Goal: Task Accomplishment & Management: Manage account settings

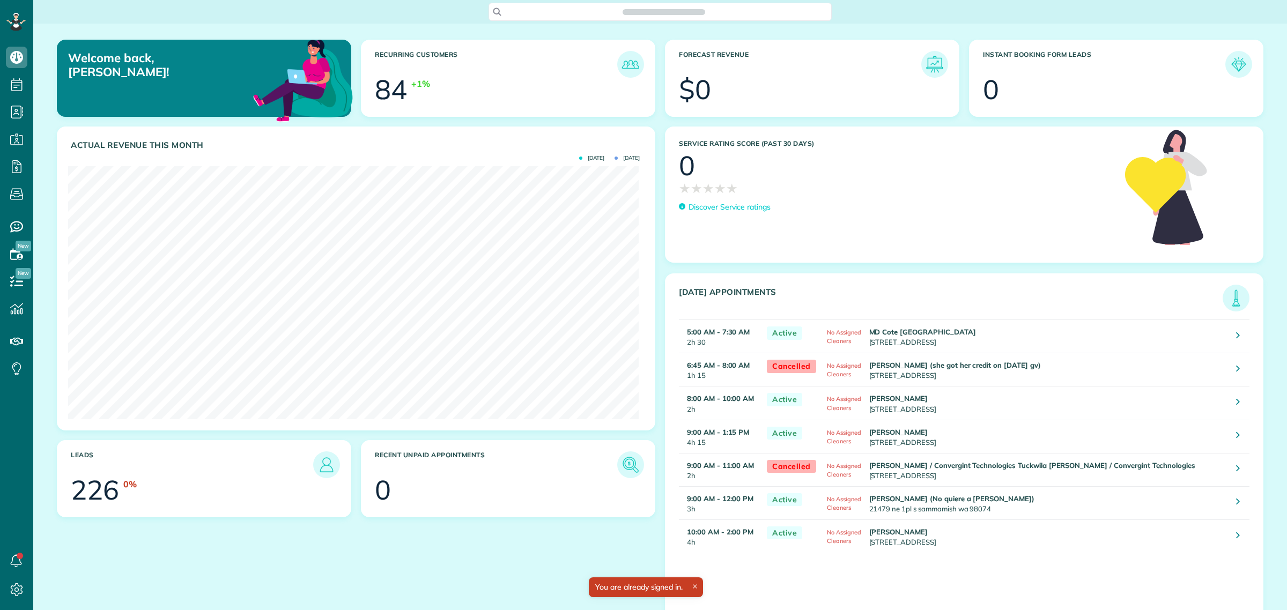
scroll to position [253, 571]
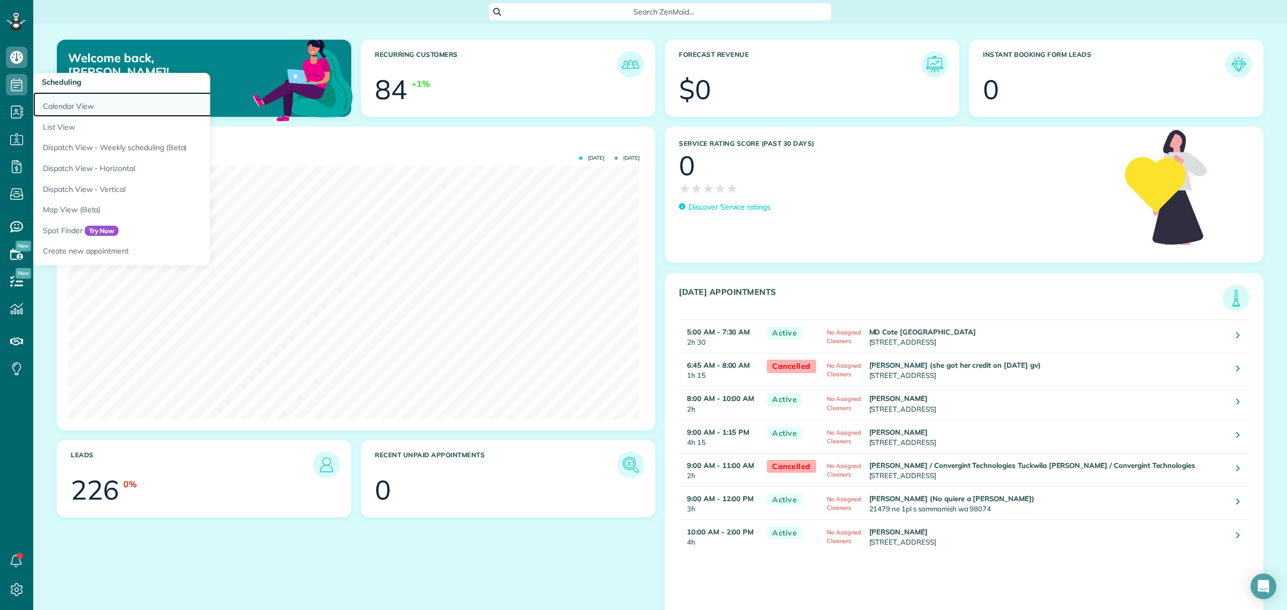
click at [68, 99] on link "Calendar View" at bounding box center [167, 104] width 268 height 25
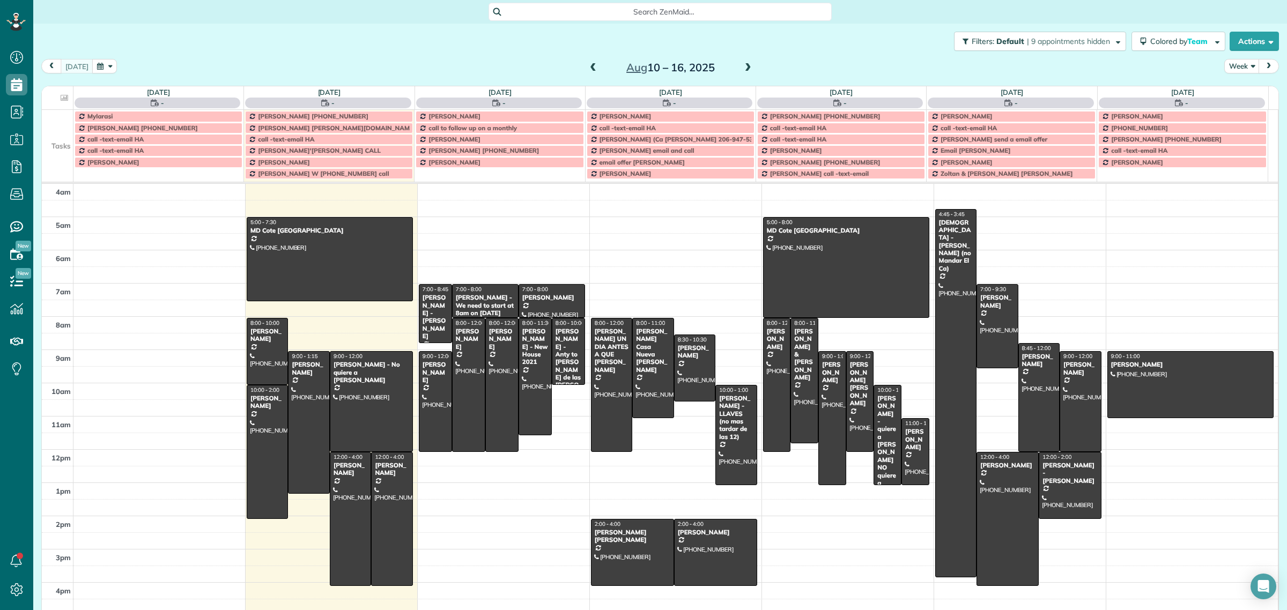
scroll to position [45, 0]
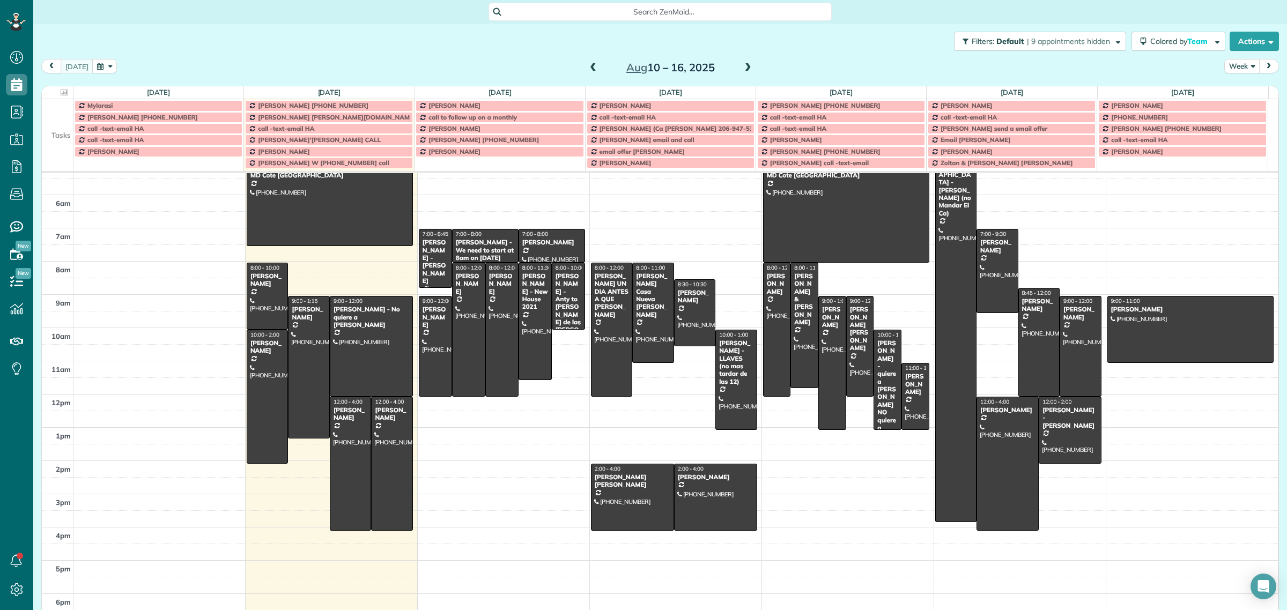
click at [1237, 63] on button "Week" at bounding box center [1241, 66] width 35 height 14
click at [1238, 90] on link "Day" at bounding box center [1267, 90] width 85 height 21
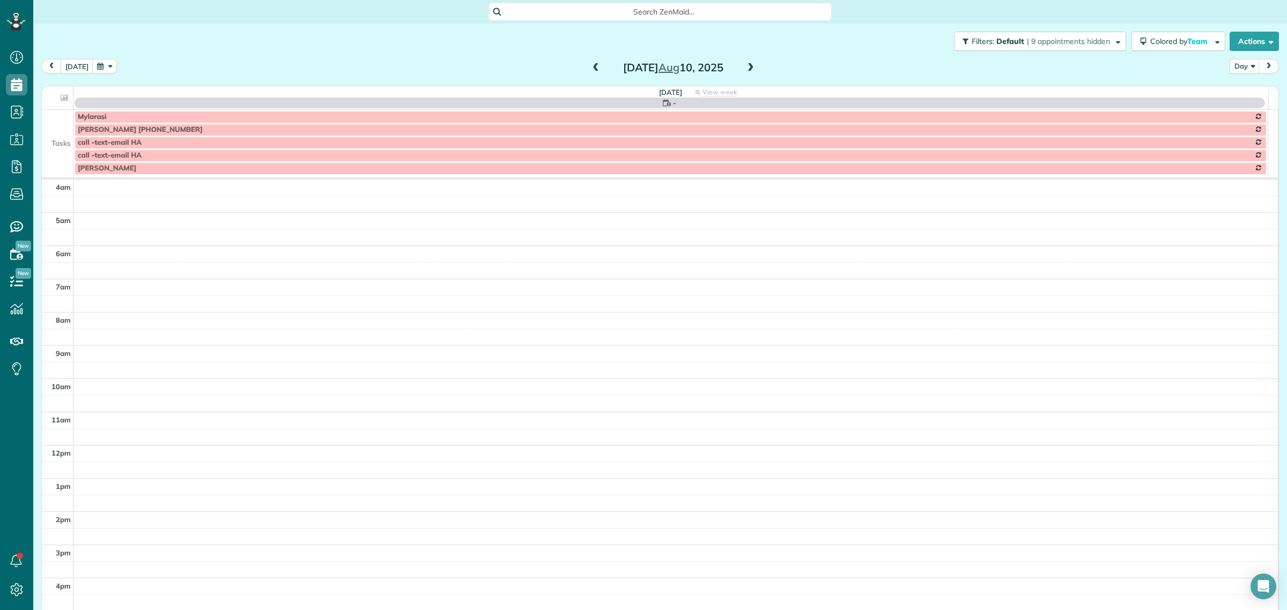
scroll to position [92, 0]
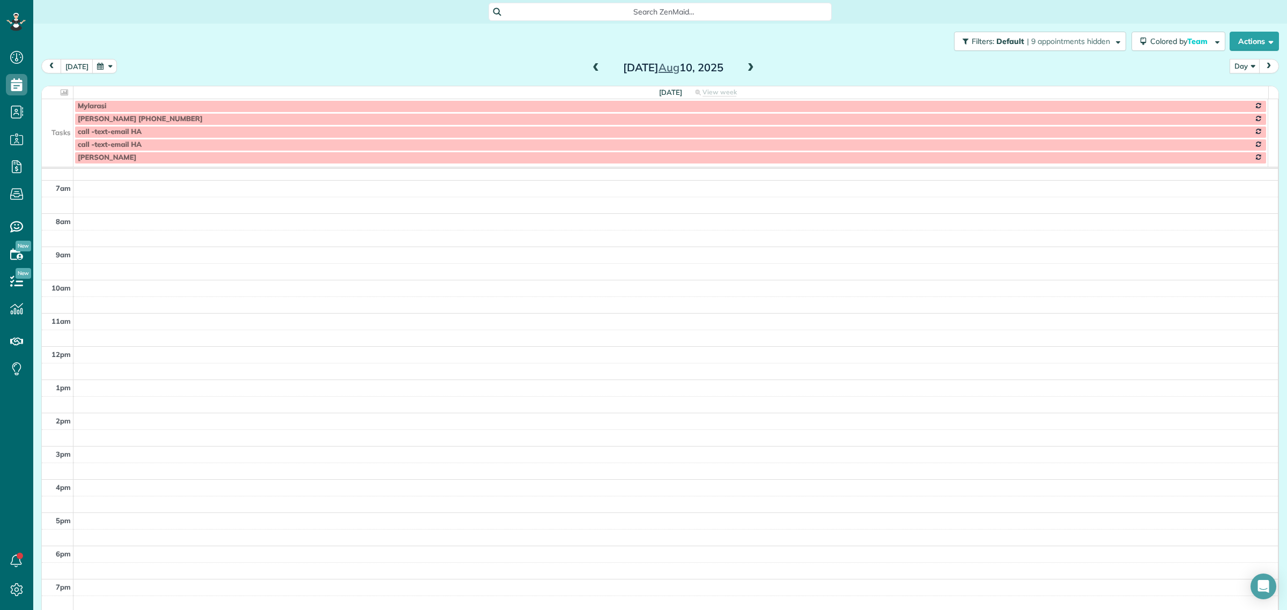
click at [1238, 68] on button "Day" at bounding box center [1245, 66] width 30 height 14
click at [1247, 94] on link "Day" at bounding box center [1272, 90] width 85 height 21
click at [75, 65] on button "[DATE]" at bounding box center [77, 66] width 33 height 14
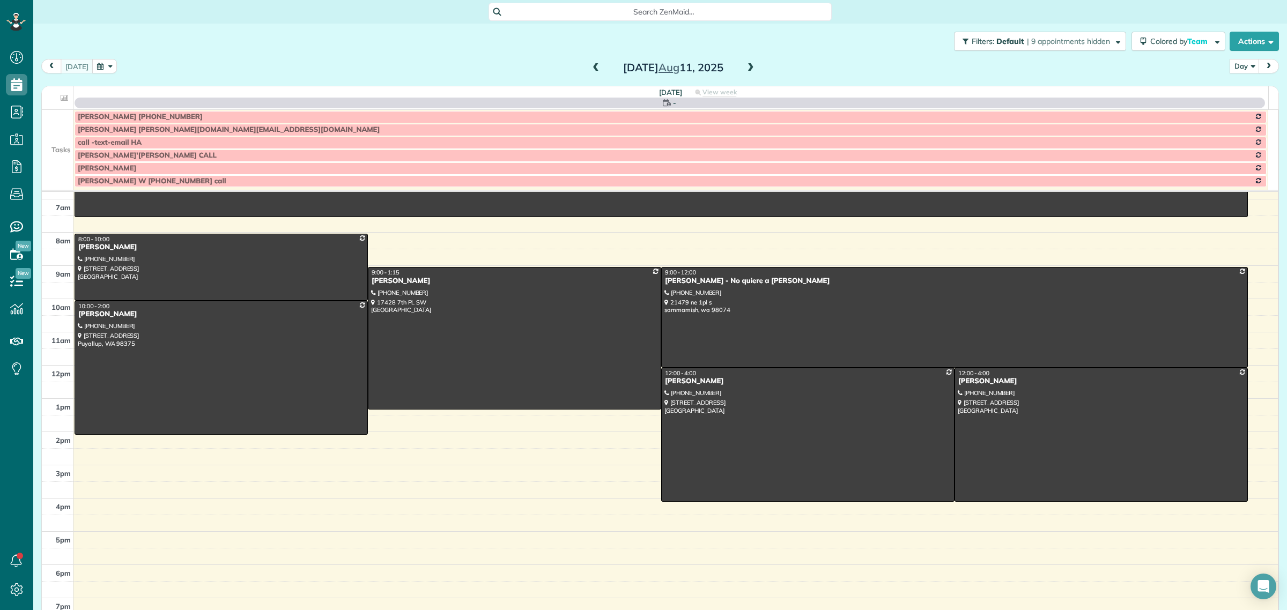
scroll to position [100, 0]
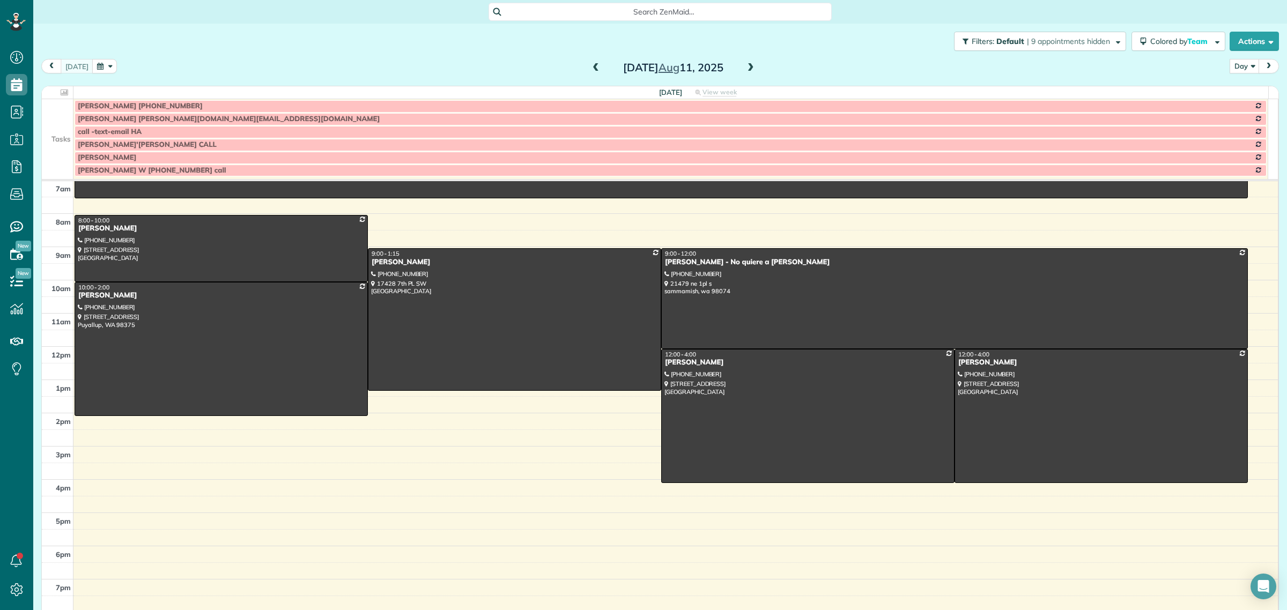
click at [748, 64] on span at bounding box center [751, 68] width 12 height 10
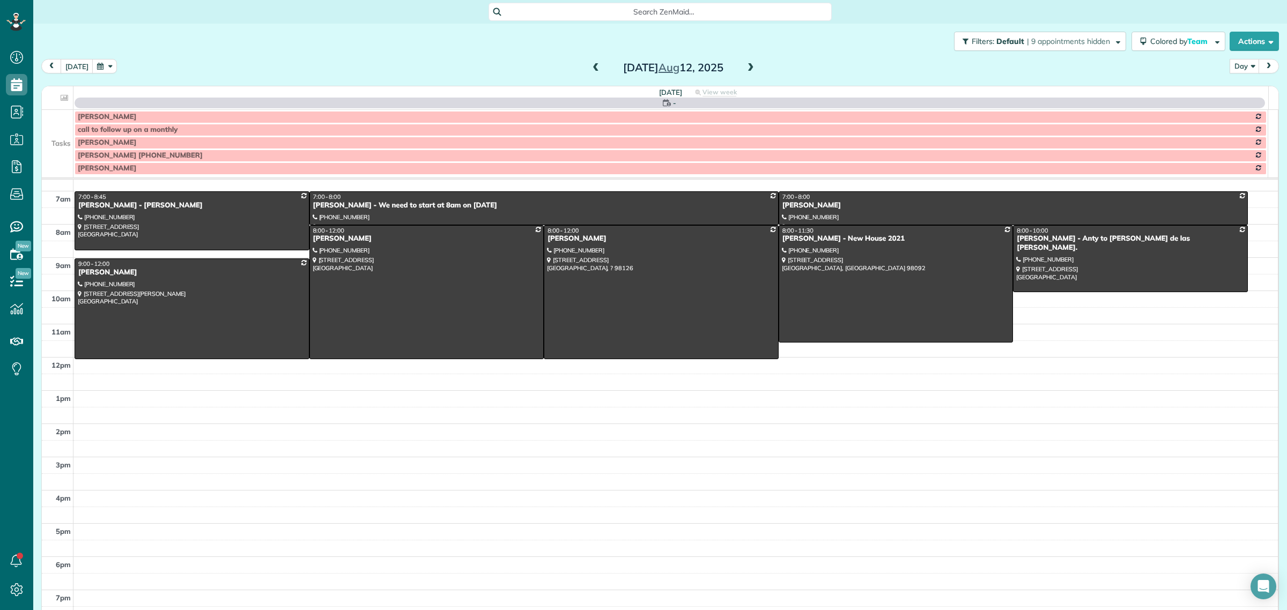
scroll to position [92, 0]
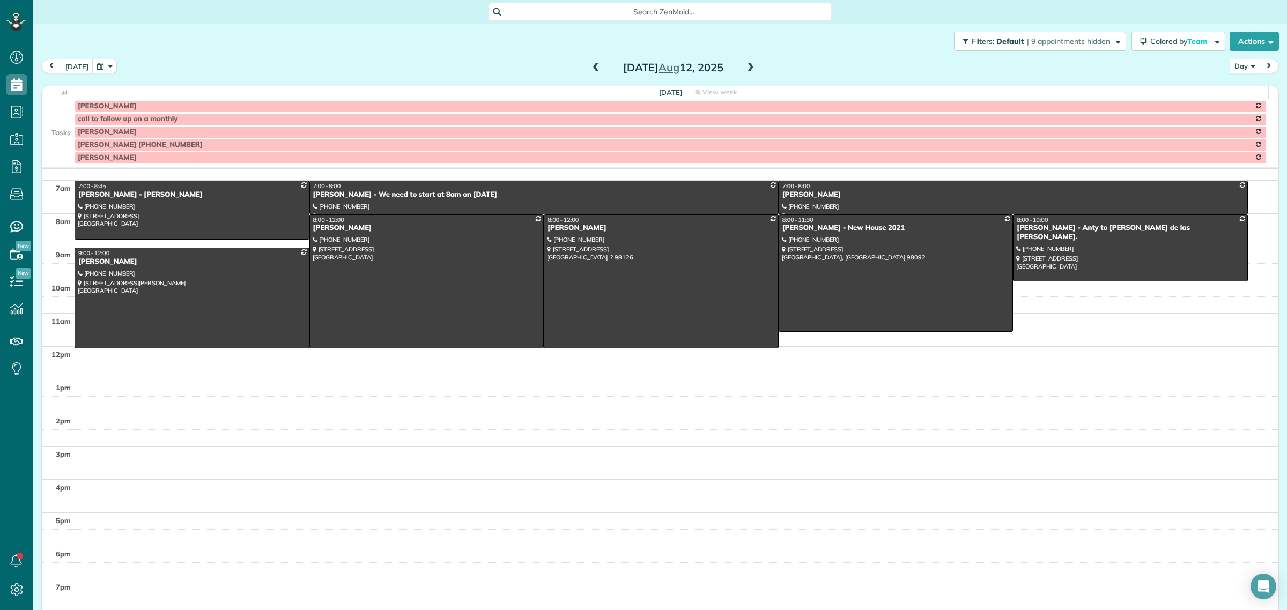
click at [56, 140] on td at bounding box center [58, 144] width 32 height 13
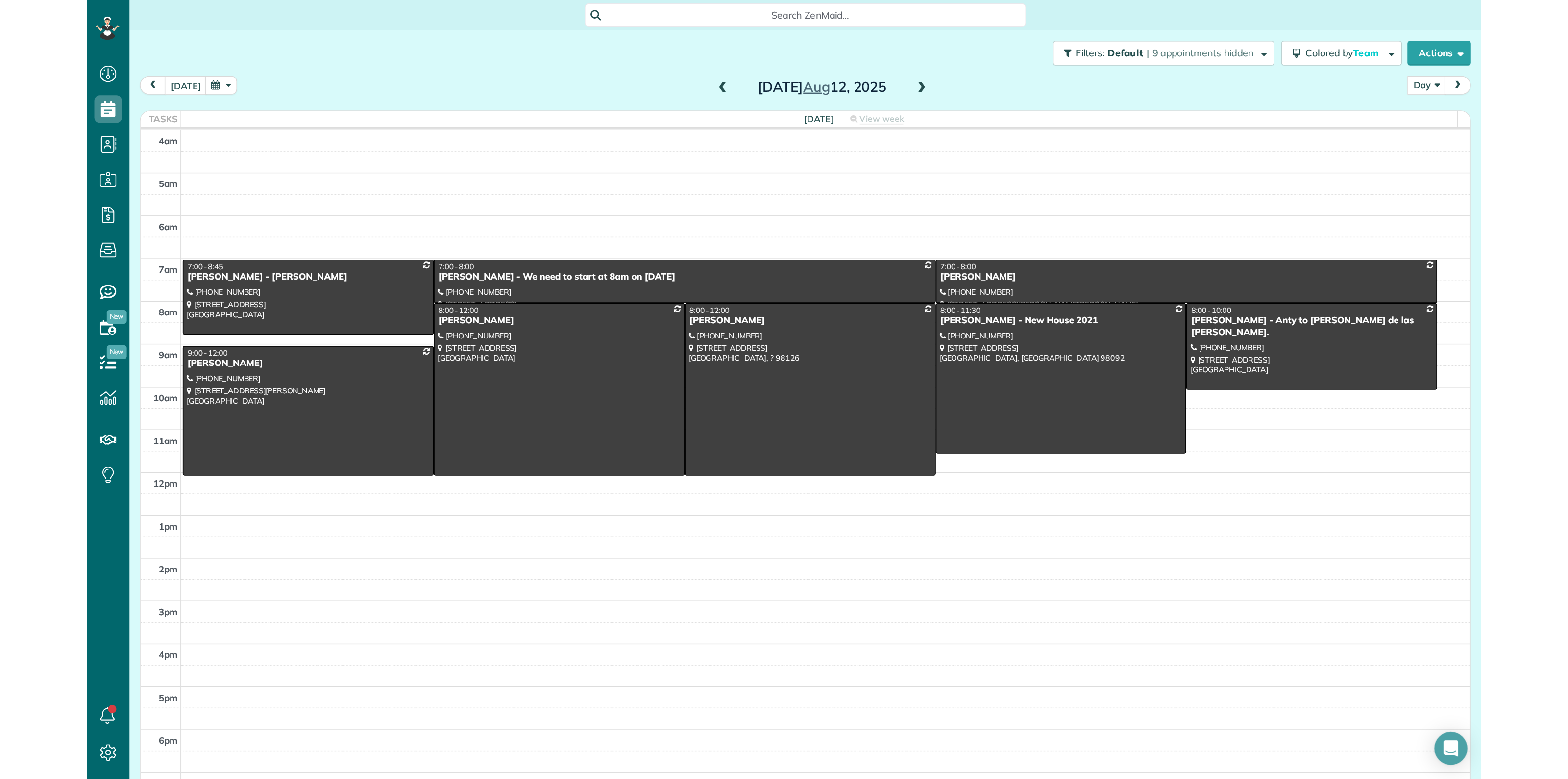
scroll to position [779, 30]
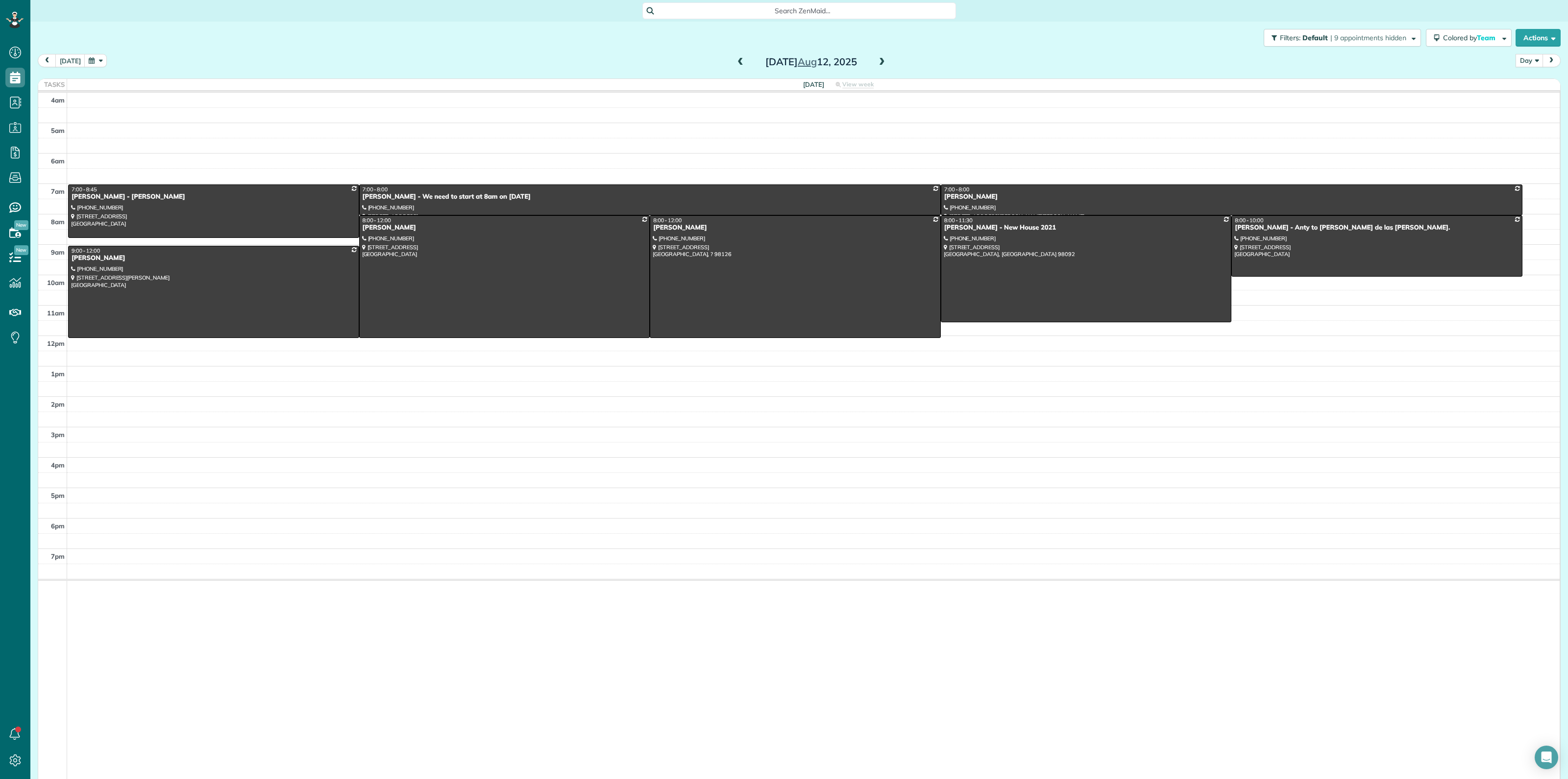
click at [1175, 61] on button "Day" at bounding box center [1530, 60] width 27 height 13
click at [1175, 101] on link "Week" at bounding box center [1554, 102] width 78 height 19
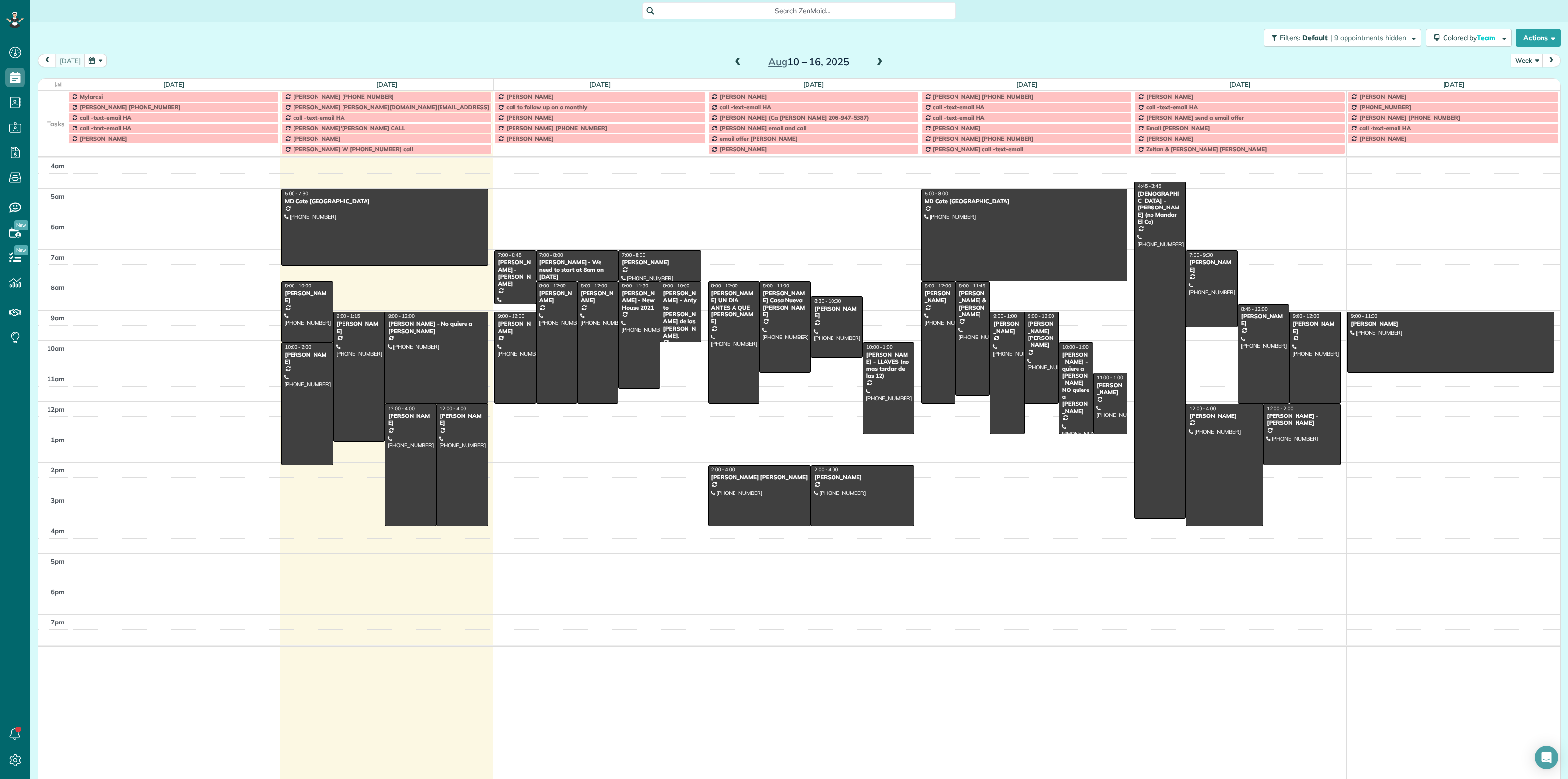
click at [682, 317] on div "[PERSON_NAME] - Anty to [PERSON_NAME] de las [PERSON_NAME]." at bounding box center [680, 315] width 36 height 49
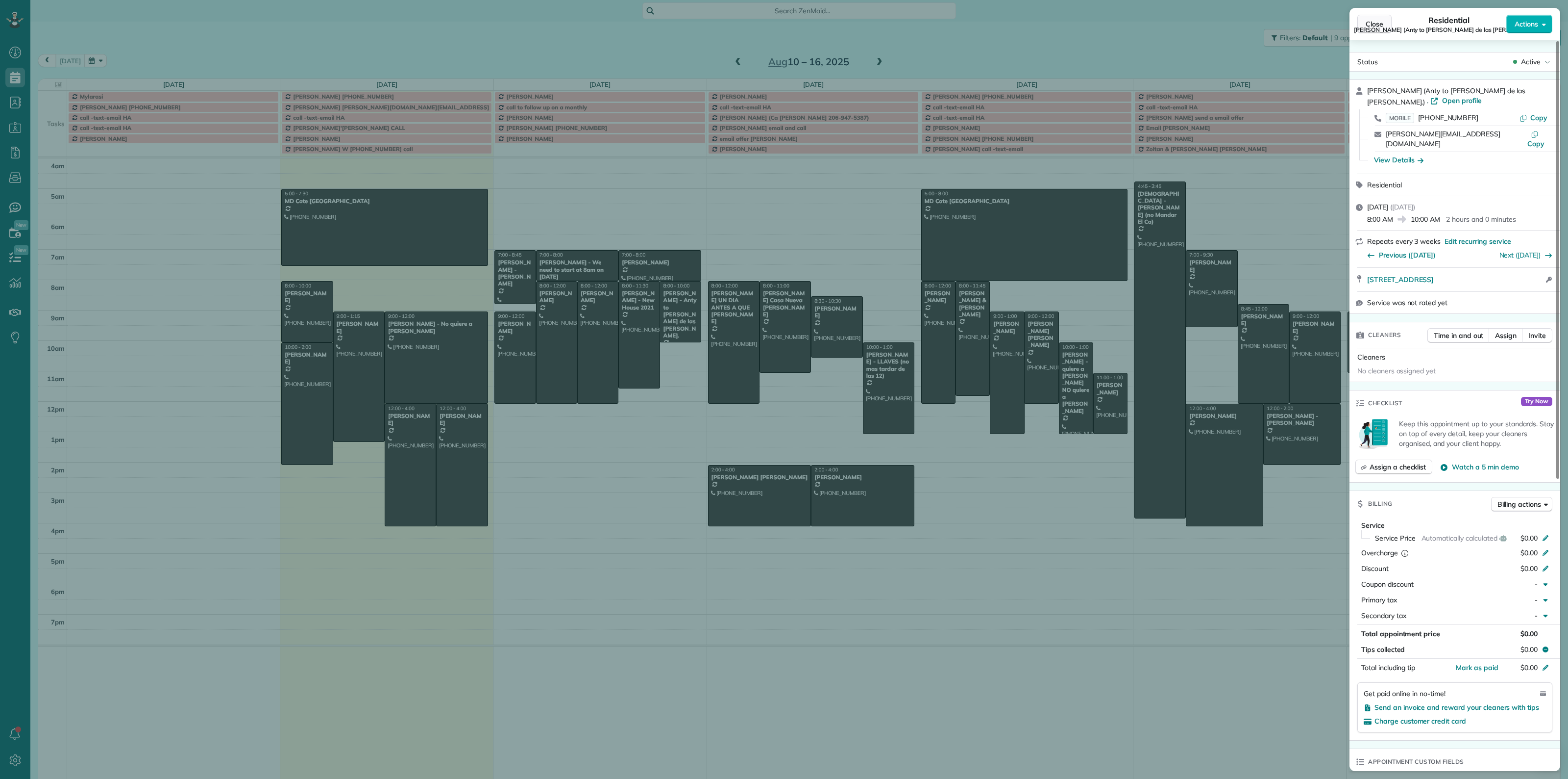
click at [1175, 23] on span "Close" at bounding box center [1373, 24] width 17 height 10
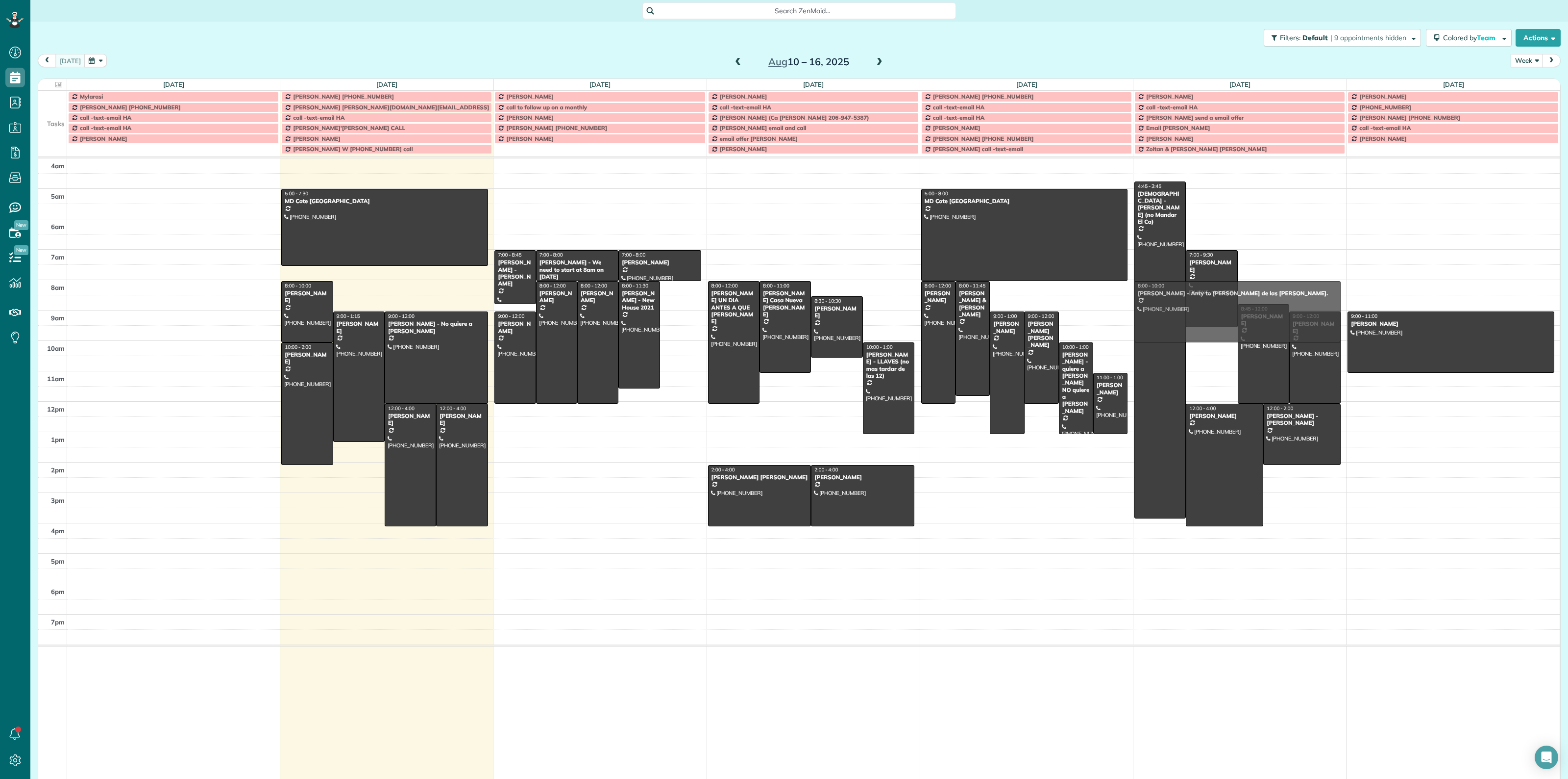
drag, startPoint x: 677, startPoint y: 325, endPoint x: 1207, endPoint y: 321, distance: 530.0
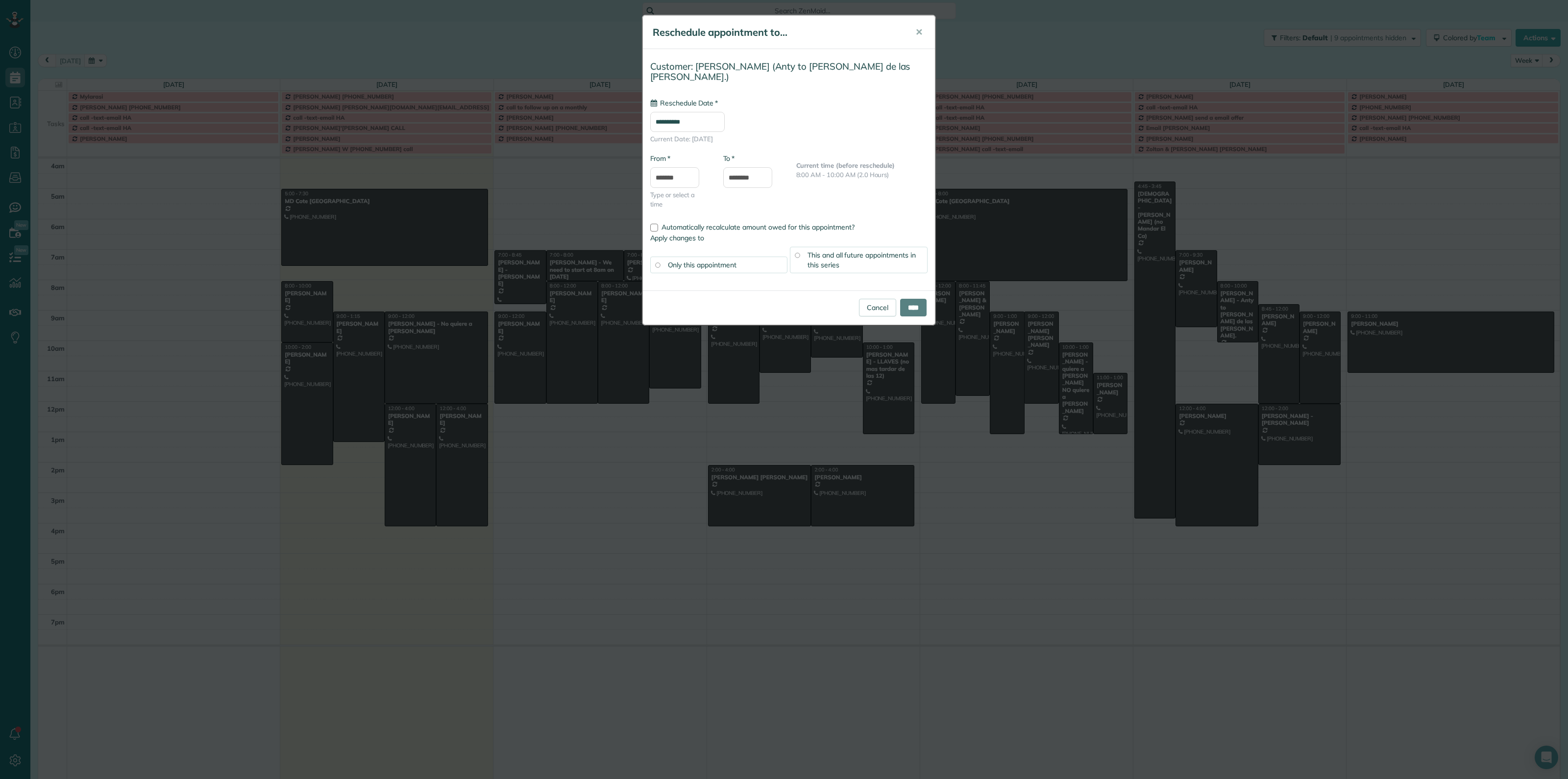
type input "**********"
click at [917, 299] on input "****" at bounding box center [913, 307] width 26 height 17
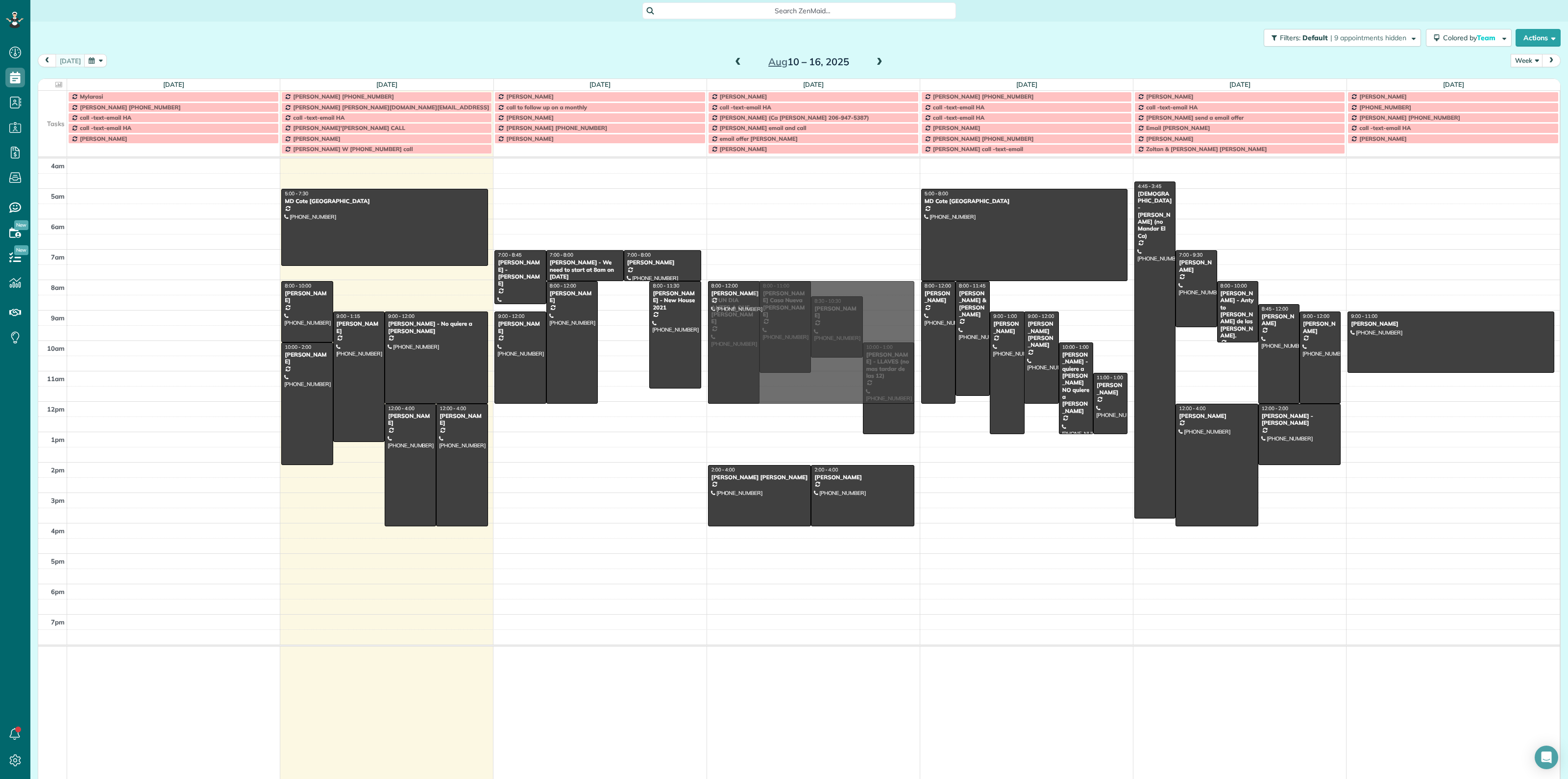
drag, startPoint x: 607, startPoint y: 315, endPoint x: 765, endPoint y: 313, distance: 158.0
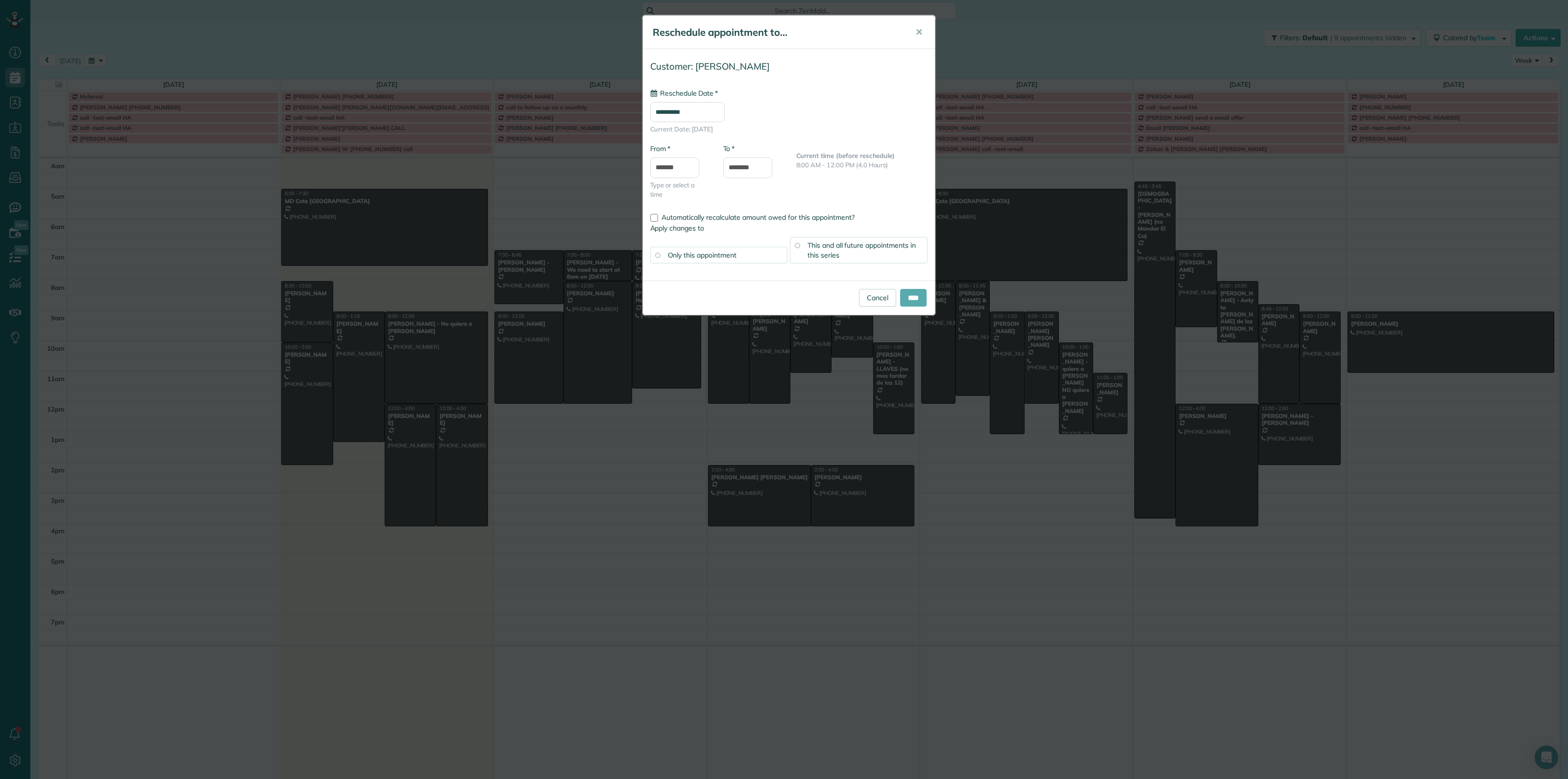
type input "**********"
click at [914, 295] on input "****" at bounding box center [913, 297] width 26 height 17
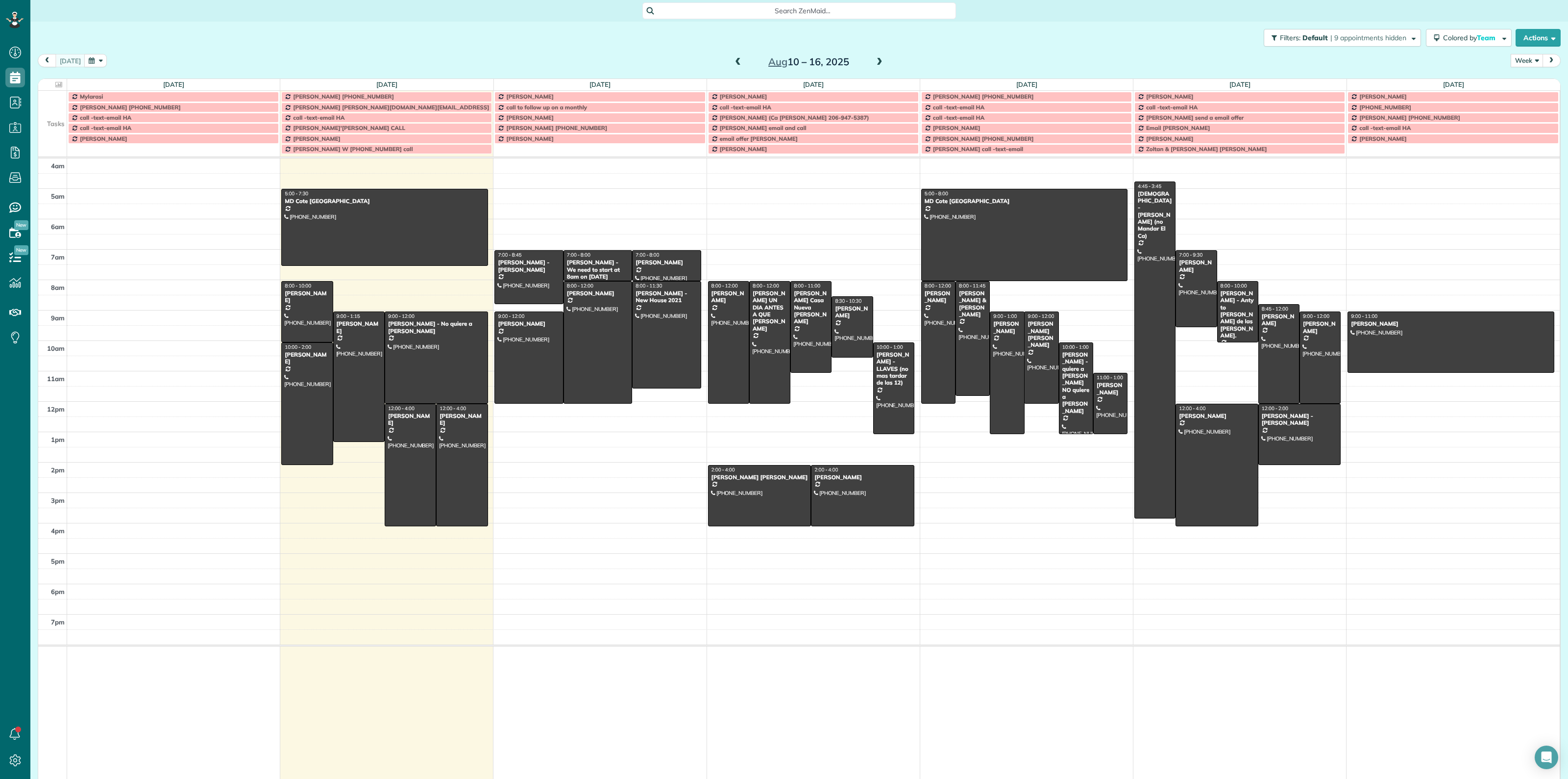
click at [1175, 59] on button "Week" at bounding box center [1526, 60] width 32 height 13
click at [1175, 84] on link "Day" at bounding box center [1550, 82] width 78 height 19
click at [1527, 59] on button "Week" at bounding box center [1526, 60] width 32 height 13
click at [1525, 81] on link "Day" at bounding box center [1550, 82] width 78 height 19
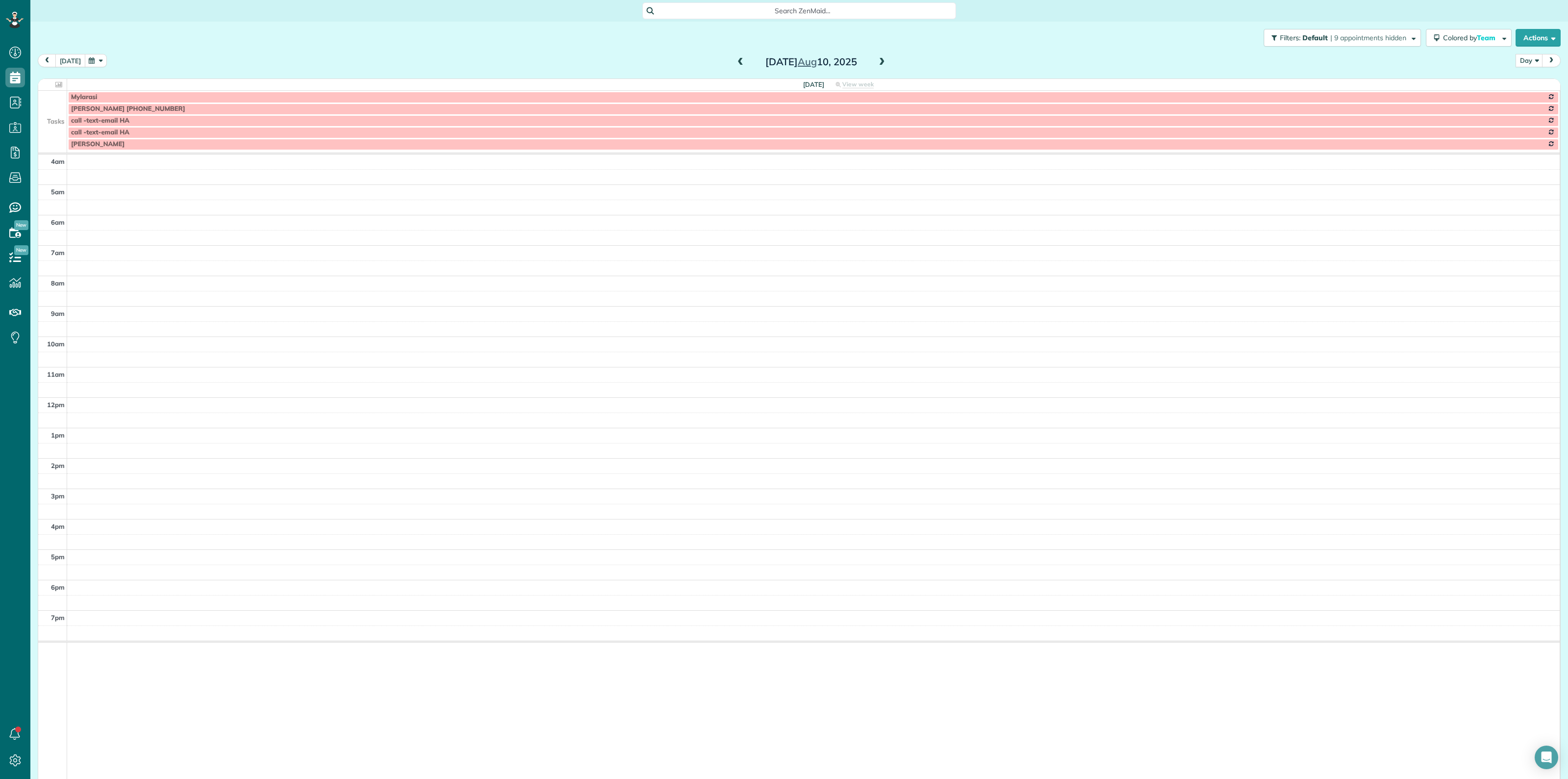
click at [67, 54] on button "[DATE]" at bounding box center [70, 60] width 30 height 13
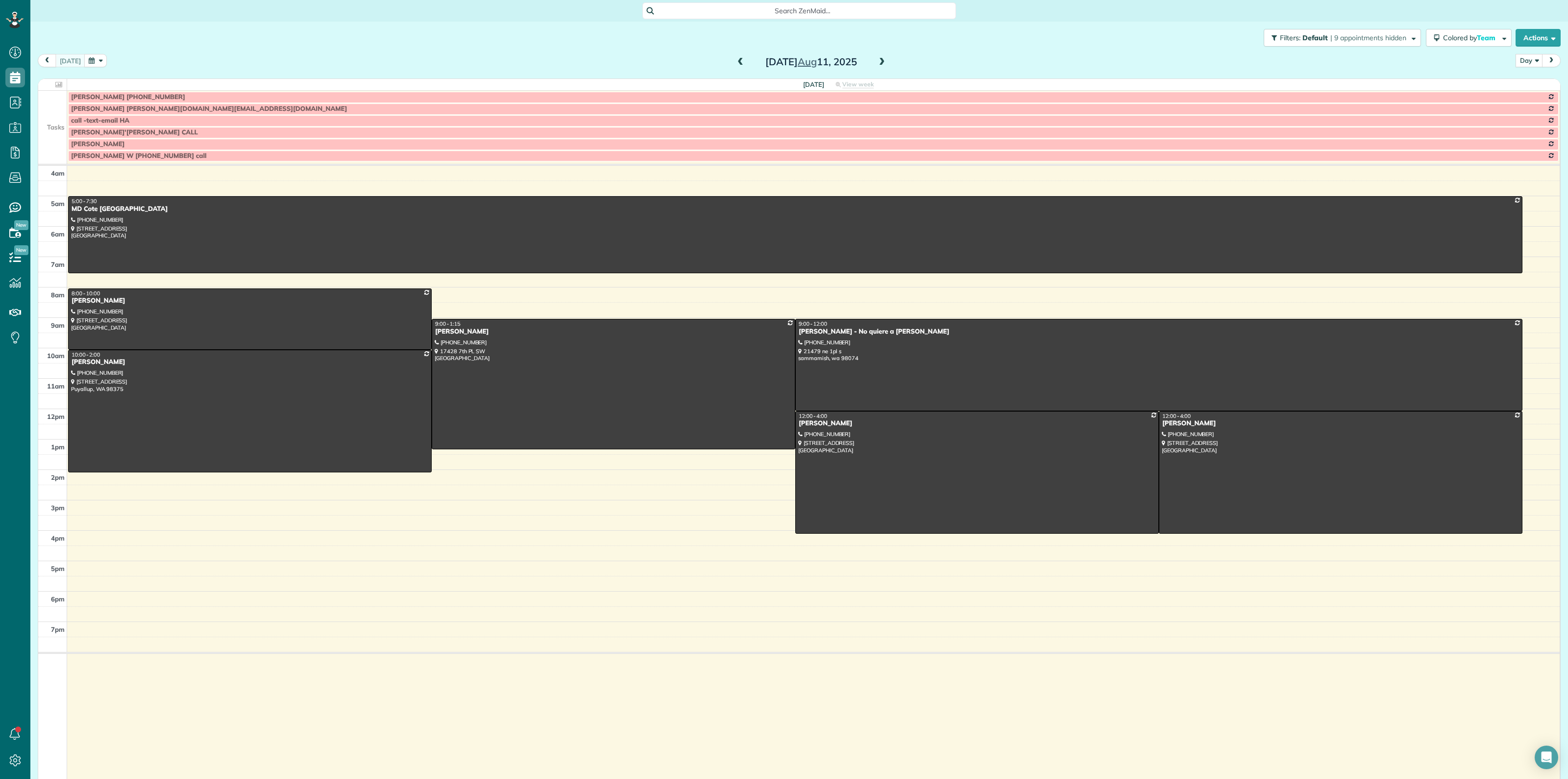
click at [880, 62] on span at bounding box center [882, 62] width 11 height 9
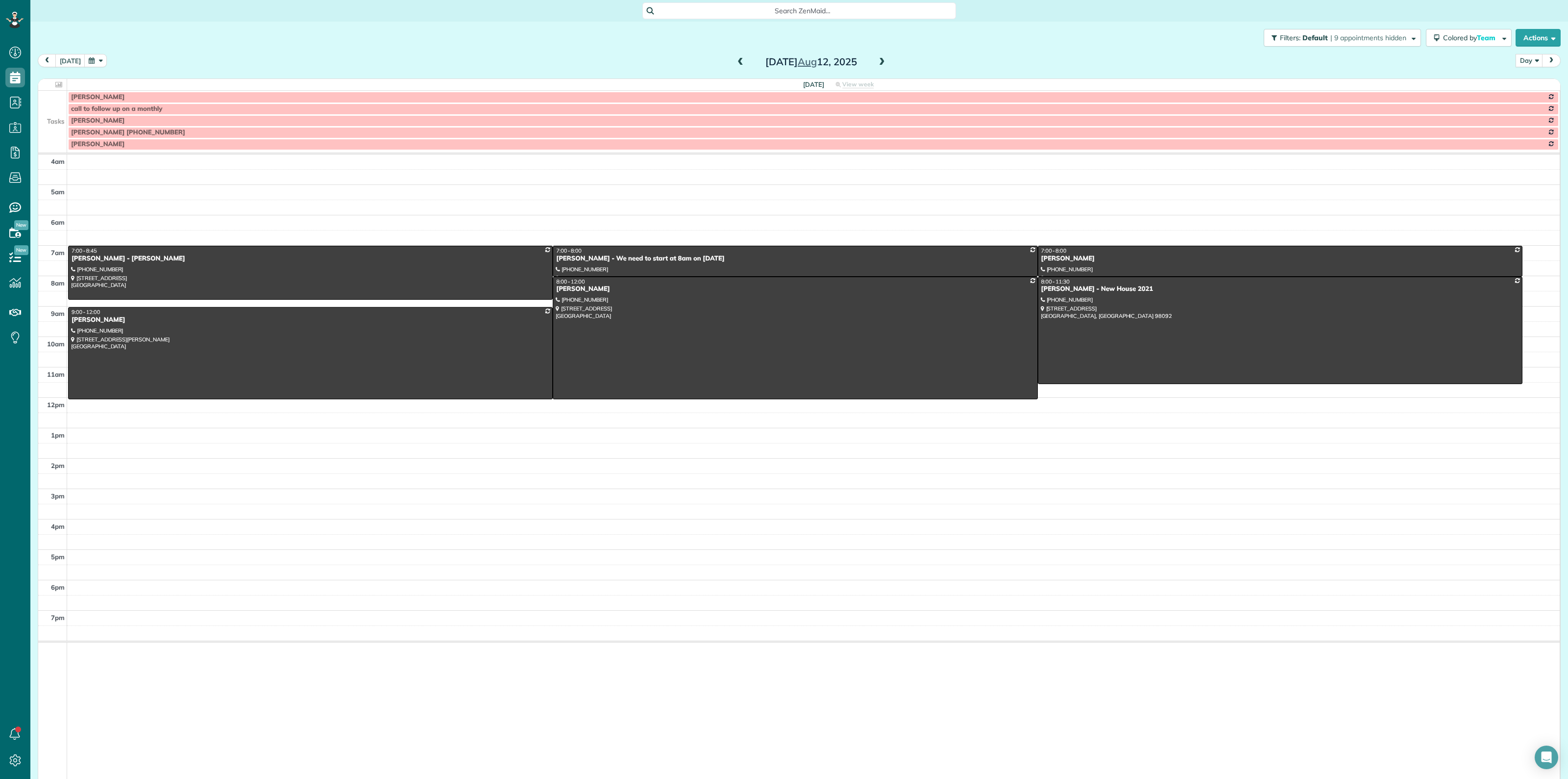
click at [50, 125] on td at bounding box center [53, 120] width 29 height 12
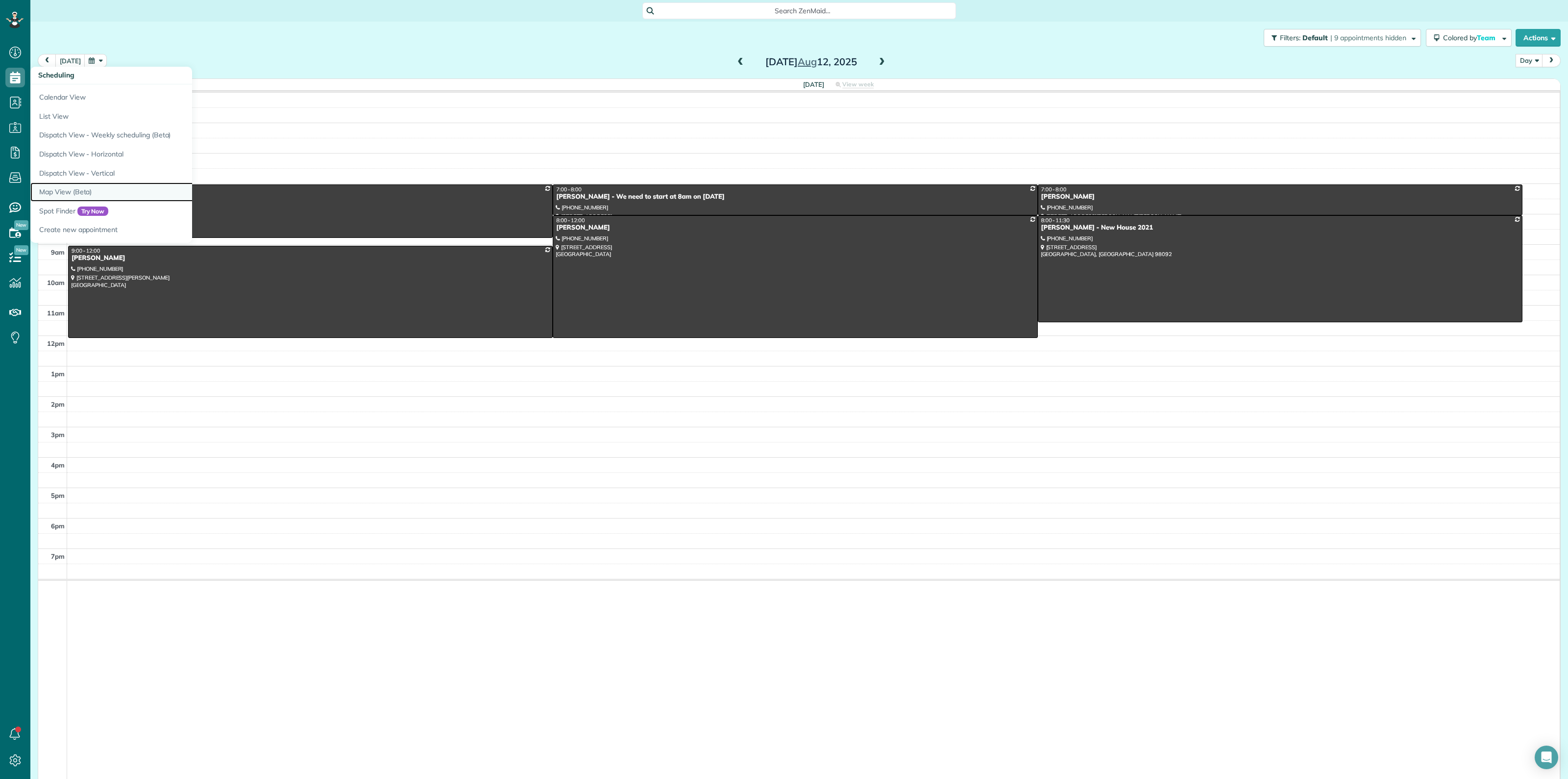
click at [70, 190] on link "Map View (Beta)" at bounding box center [153, 191] width 245 height 19
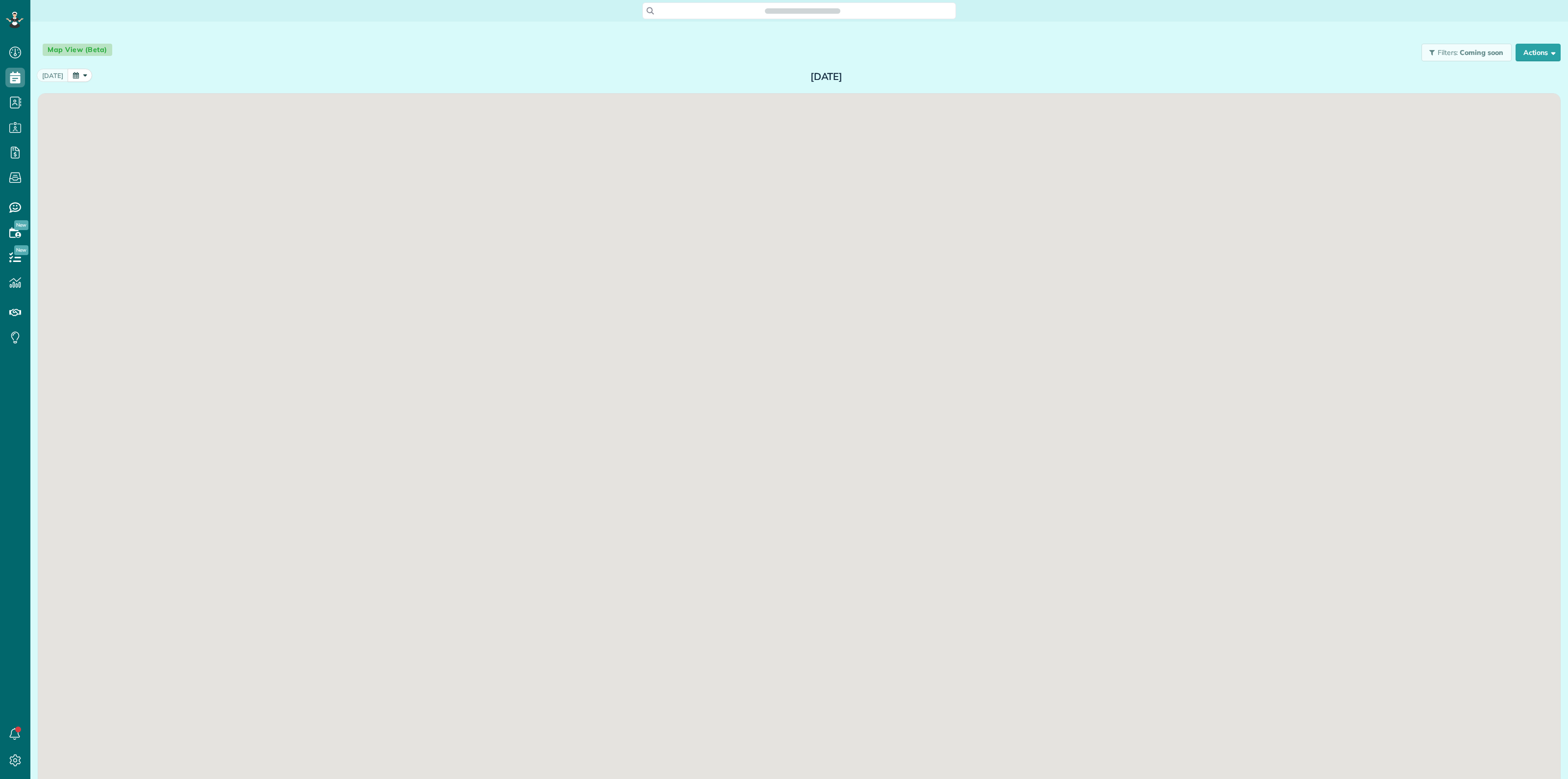
scroll to position [4, 4]
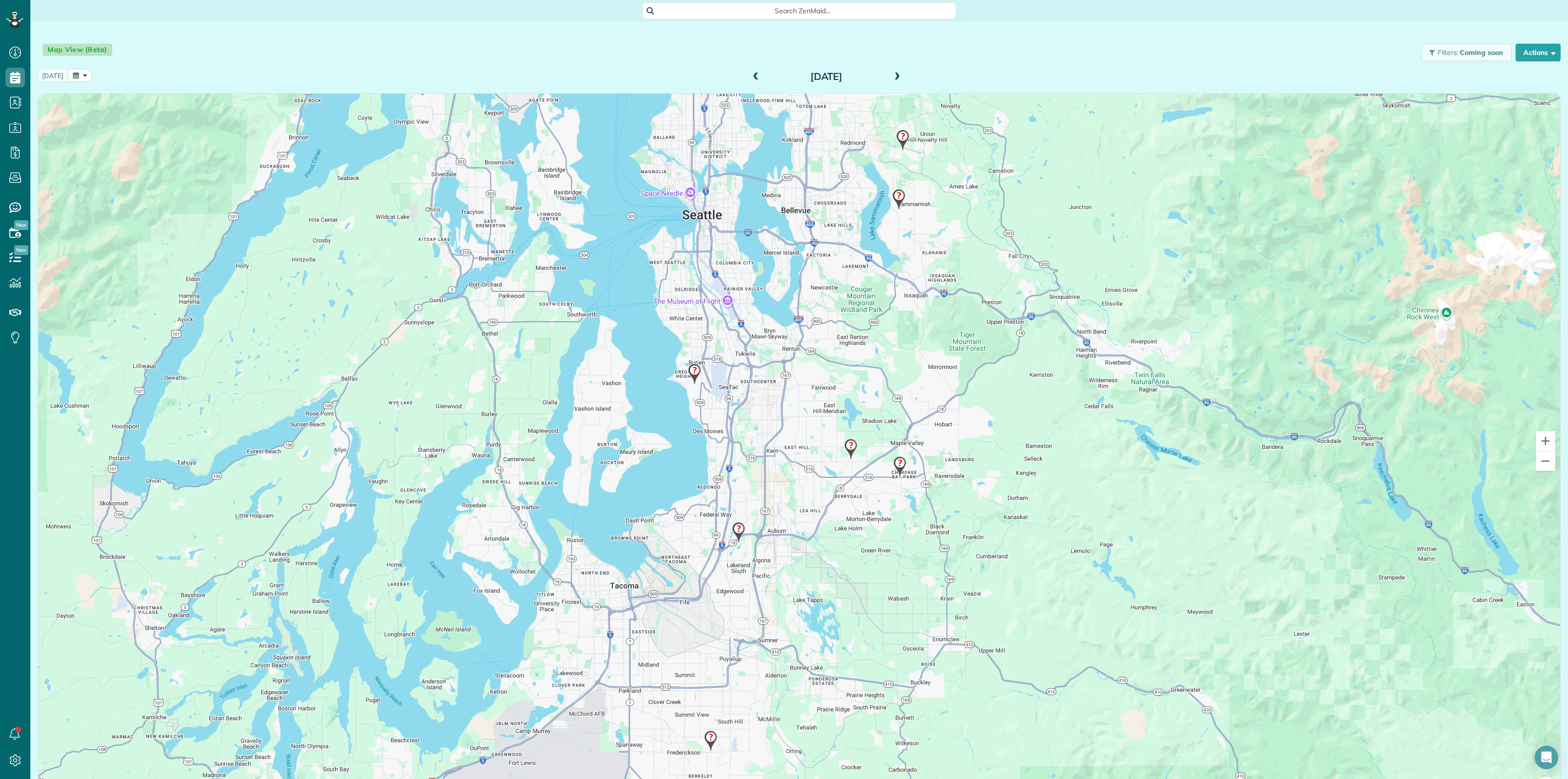
click at [895, 74] on span at bounding box center [897, 77] width 11 height 9
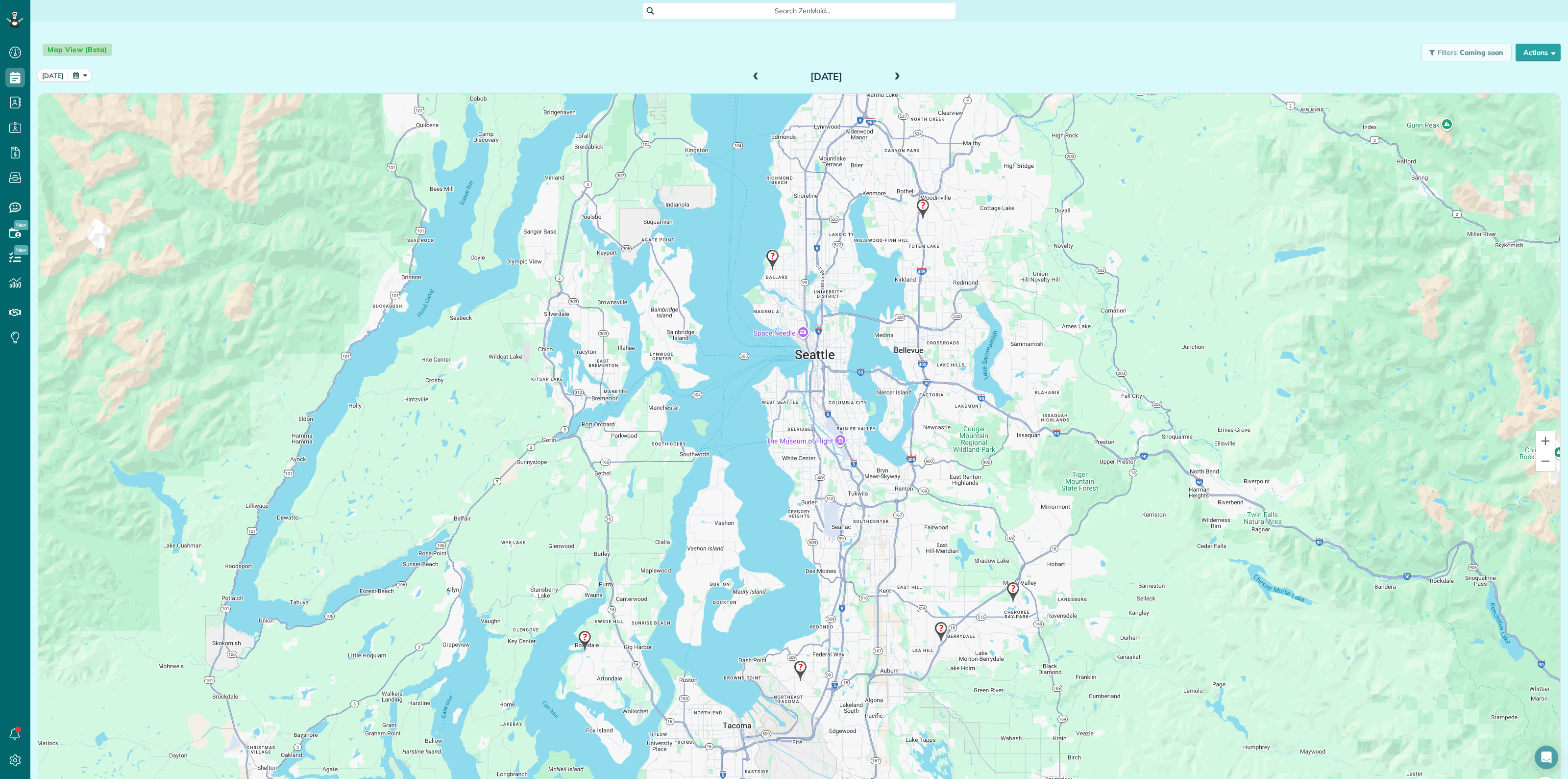
click at [935, 627] on img at bounding box center [940, 632] width 21 height 29
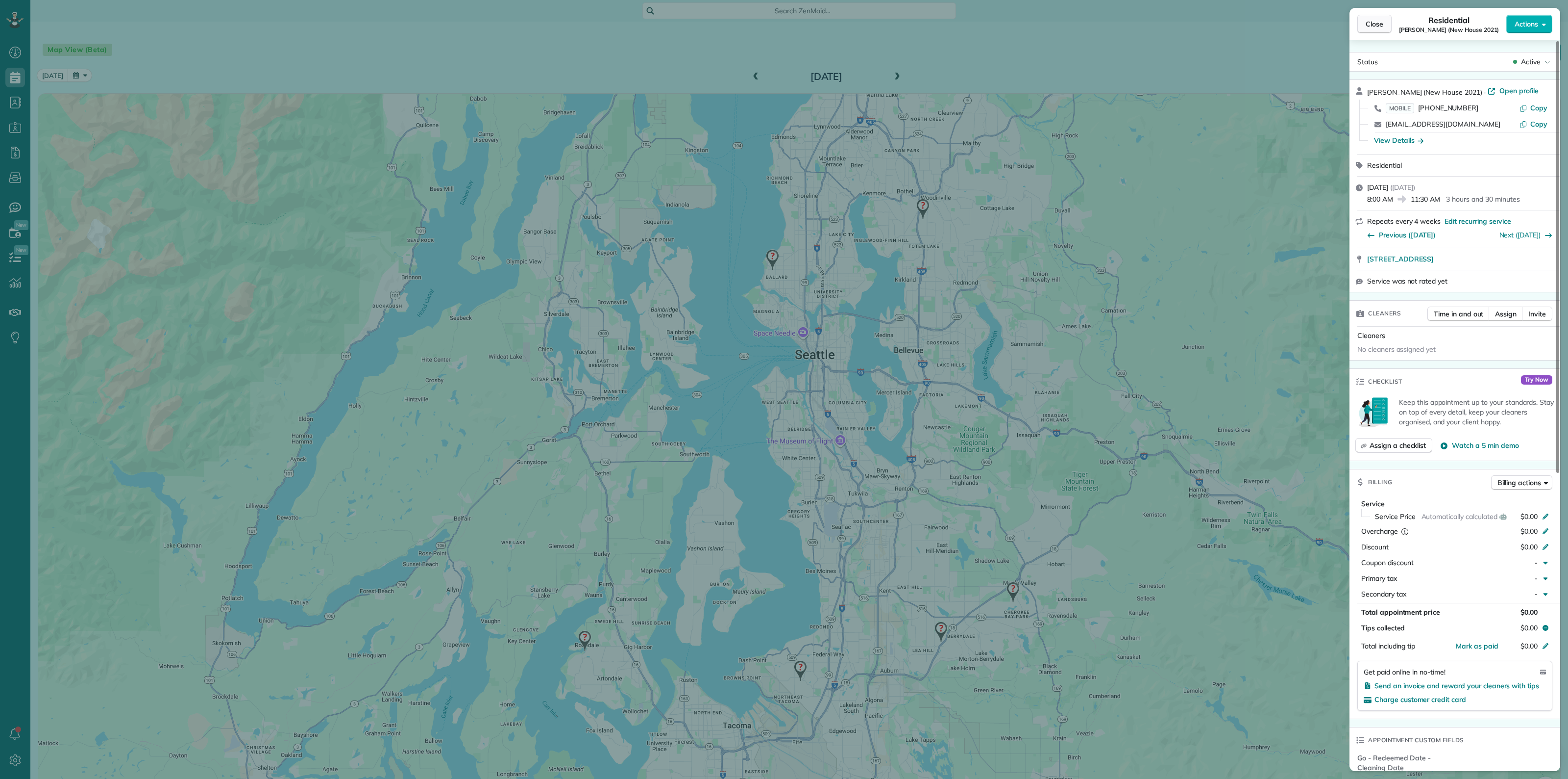
click at [1370, 21] on span "Close" at bounding box center [1373, 24] width 17 height 10
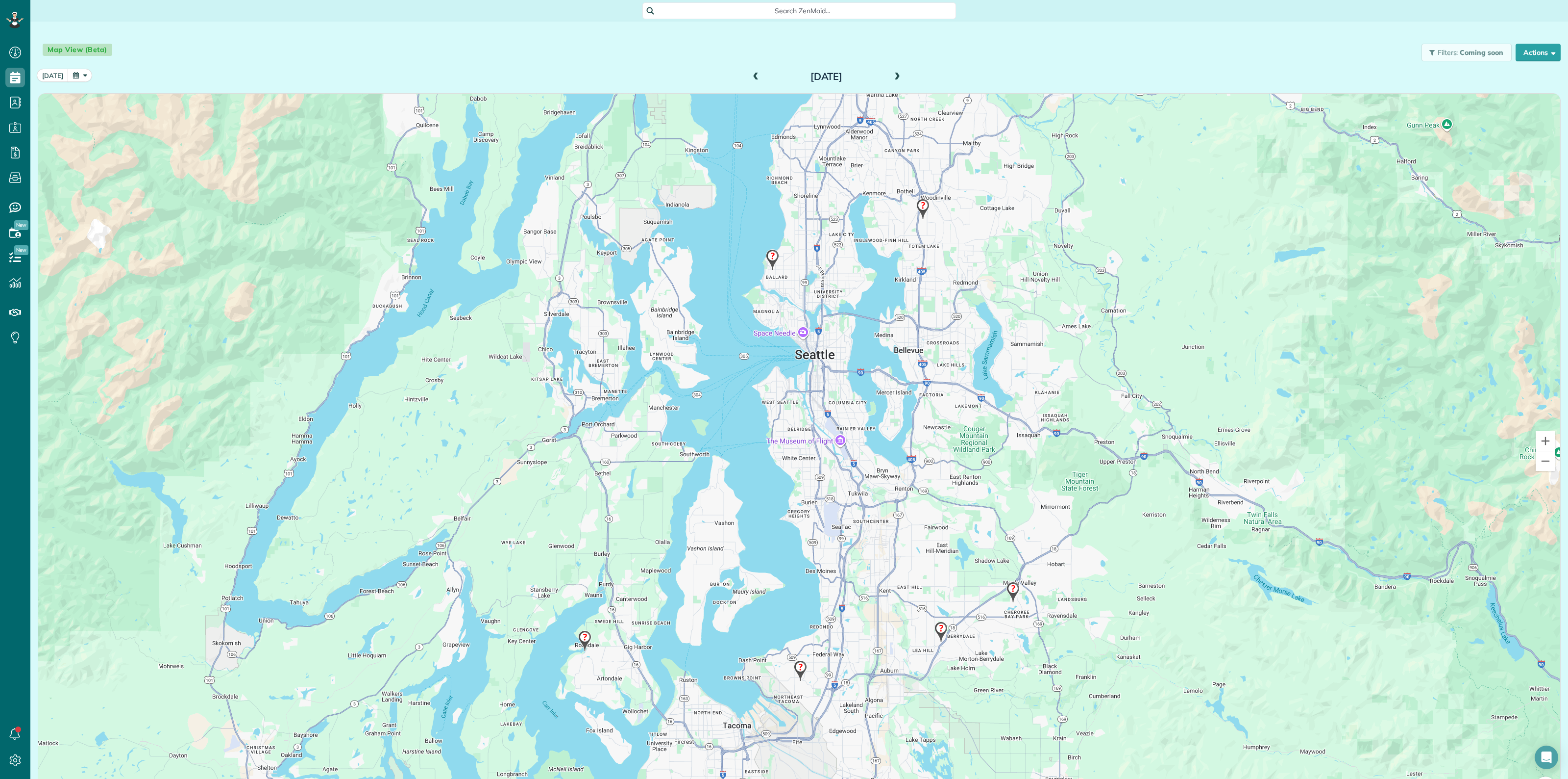
click at [792, 667] on img at bounding box center [800, 670] width 21 height 29
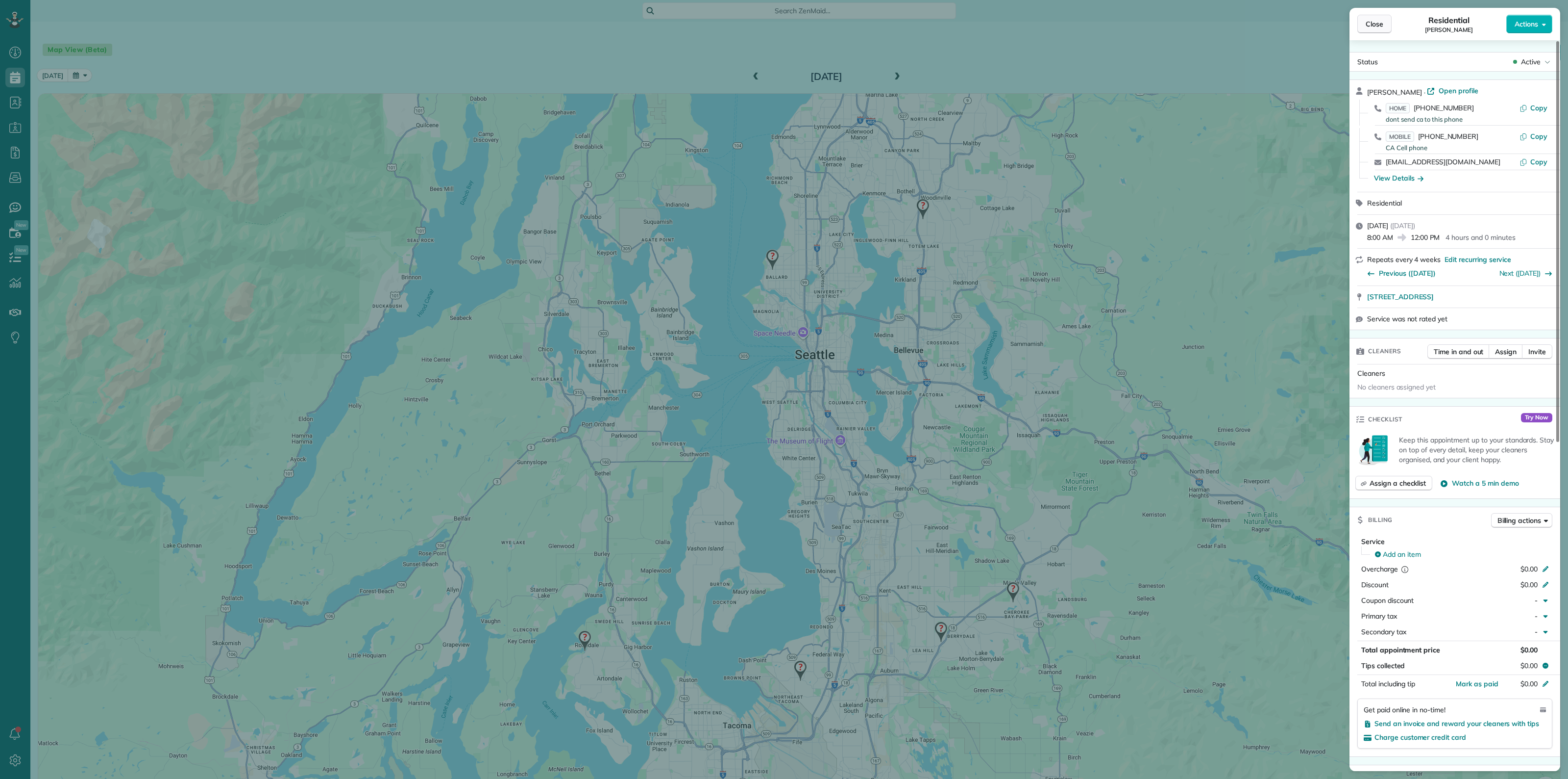
click at [1368, 25] on span "Close" at bounding box center [1373, 24] width 17 height 10
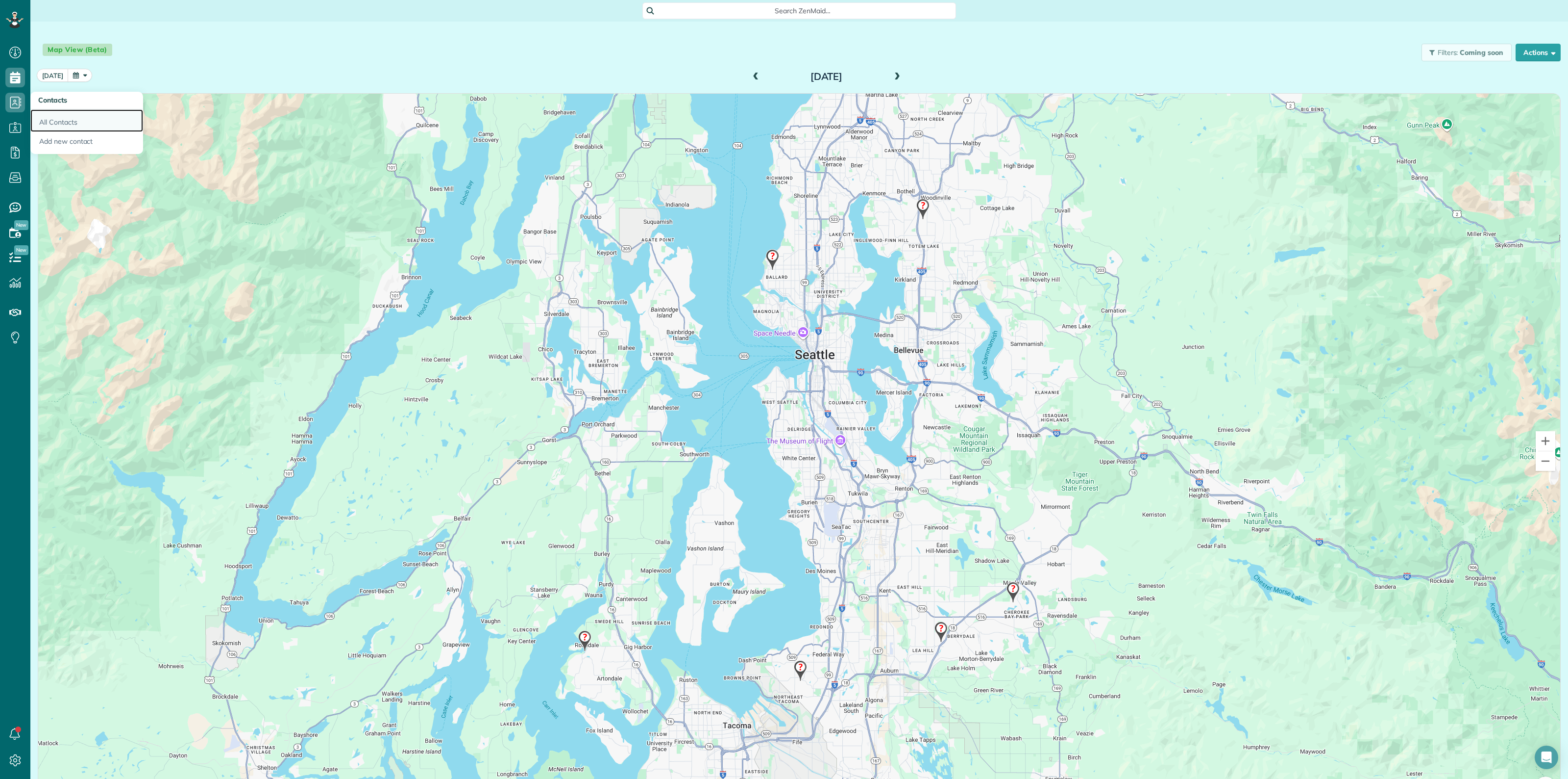
click at [55, 118] on link "All Contacts" at bounding box center [86, 121] width 112 height 23
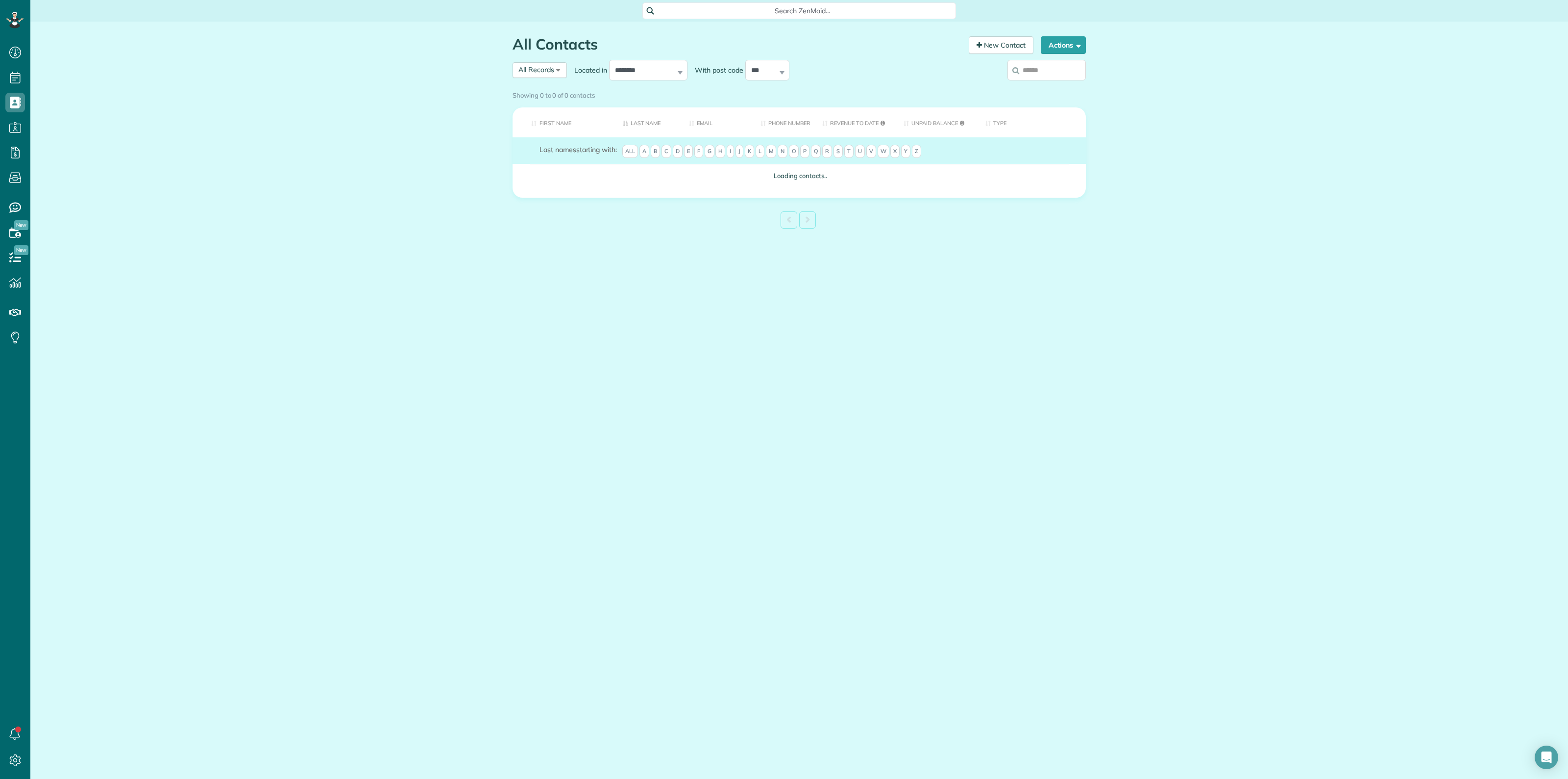
scroll to position [4, 4]
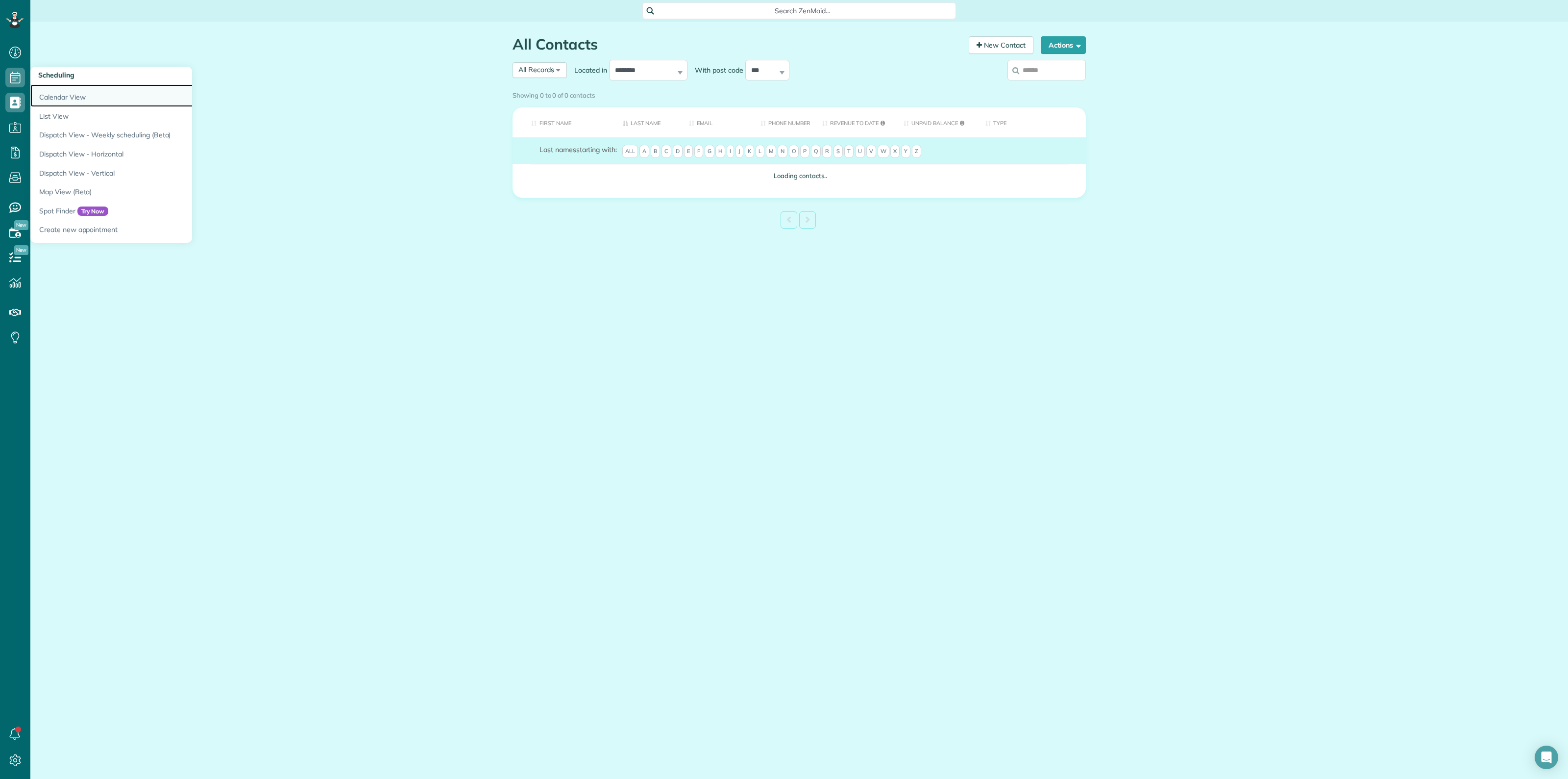
click at [60, 91] on link "Calendar View" at bounding box center [153, 95] width 245 height 23
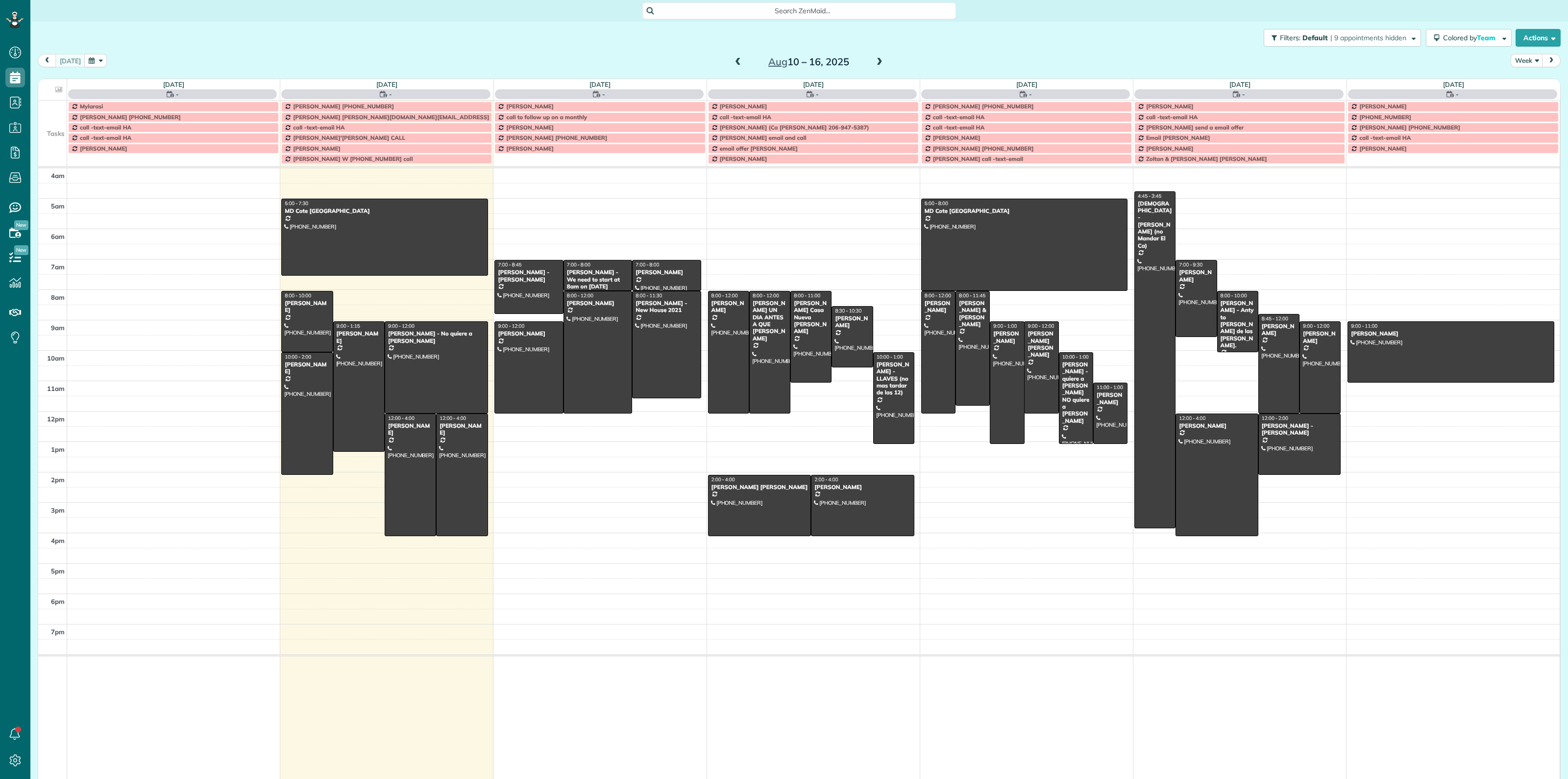
scroll to position [4, 4]
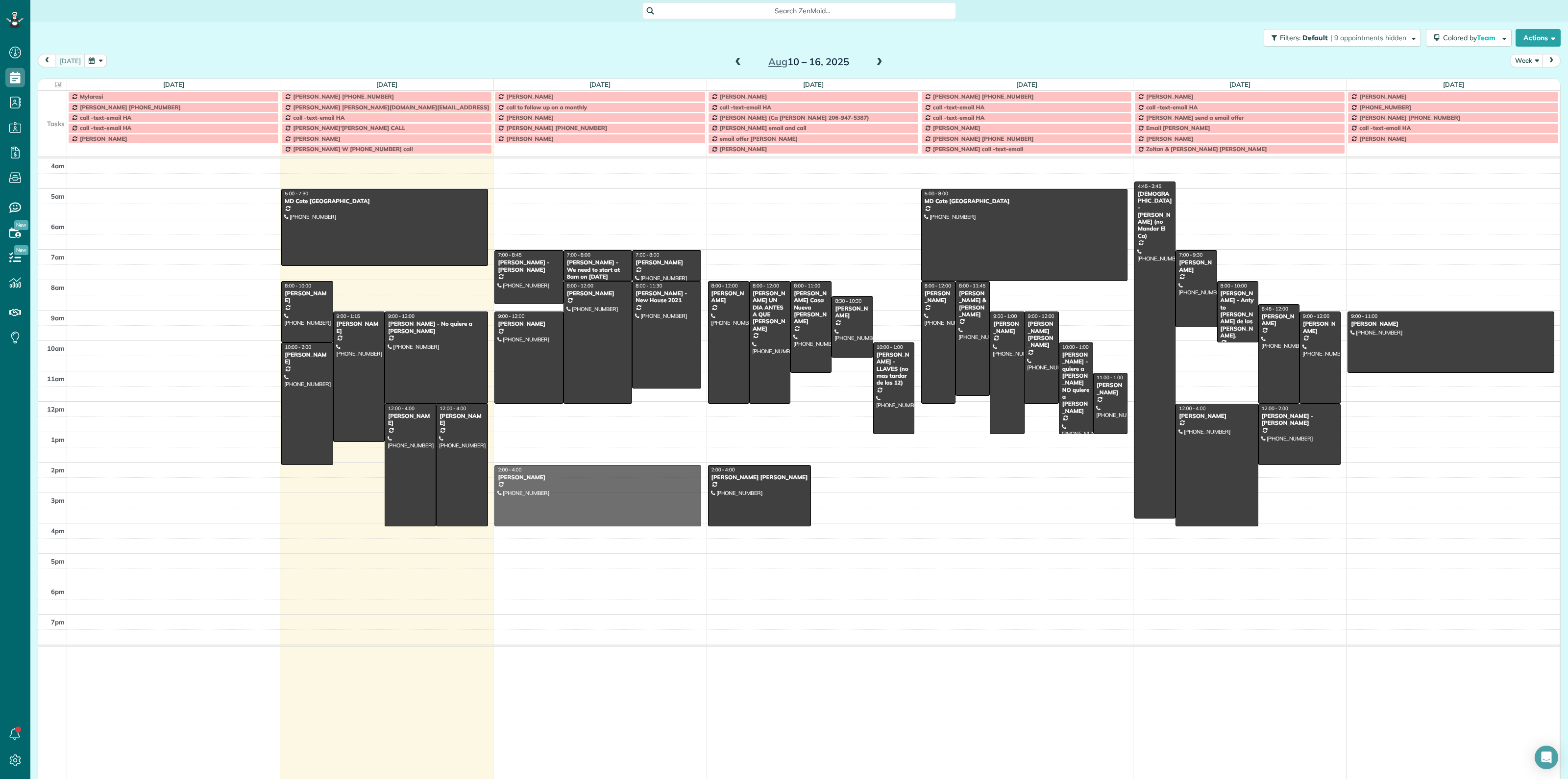
drag, startPoint x: 842, startPoint y: 507, endPoint x: 664, endPoint y: 510, distance: 178.0
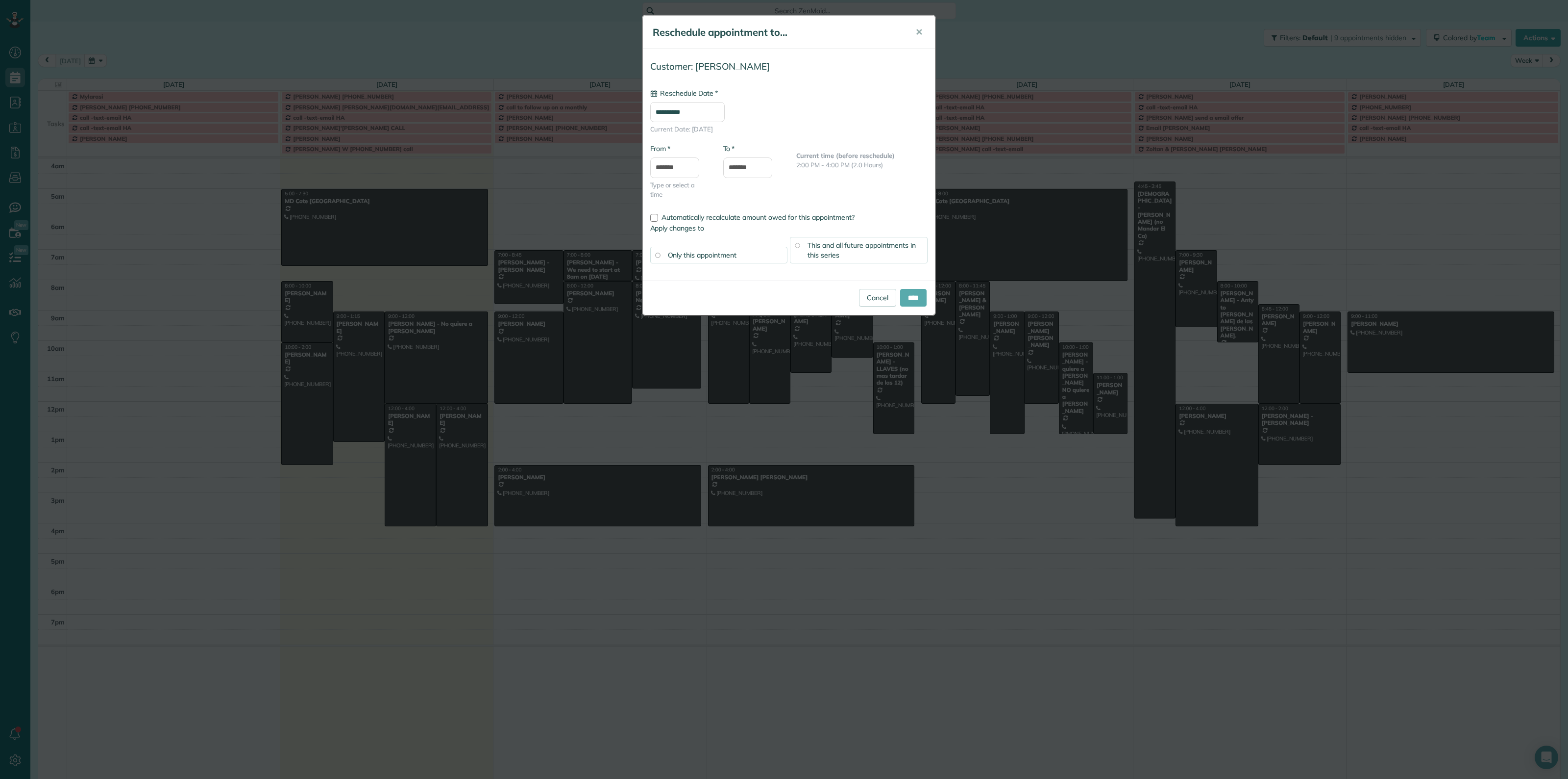
type input "**********"
click at [913, 293] on input "****" at bounding box center [913, 297] width 26 height 17
